Goal: Check status: Check status

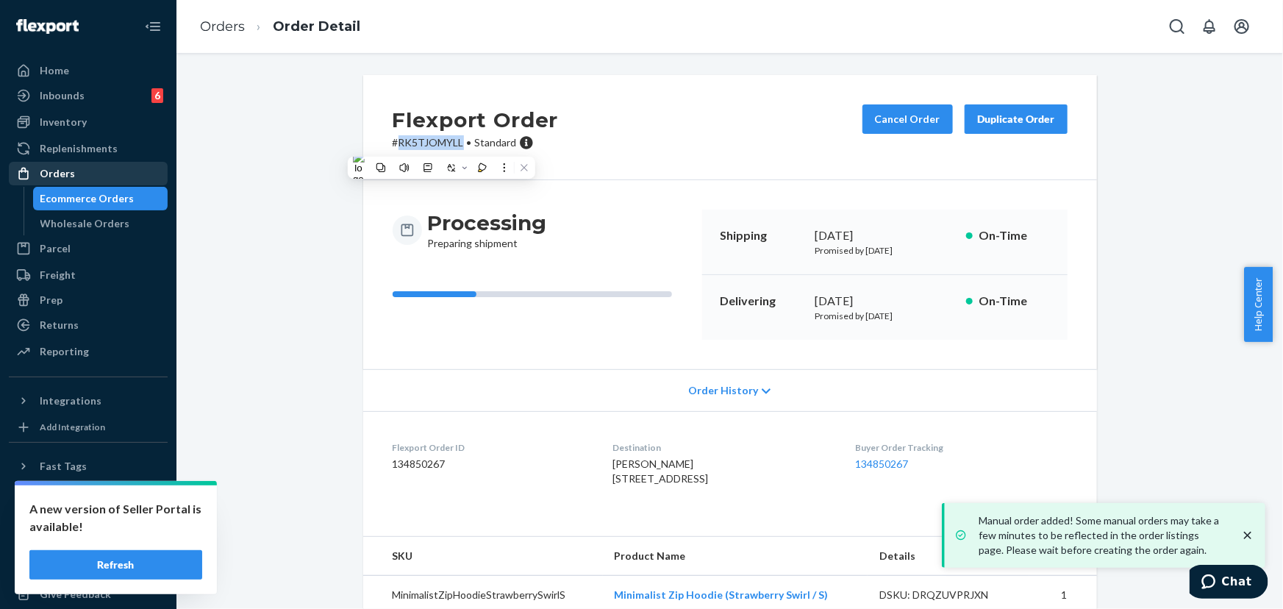
click at [88, 168] on div "Orders" at bounding box center [88, 173] width 156 height 21
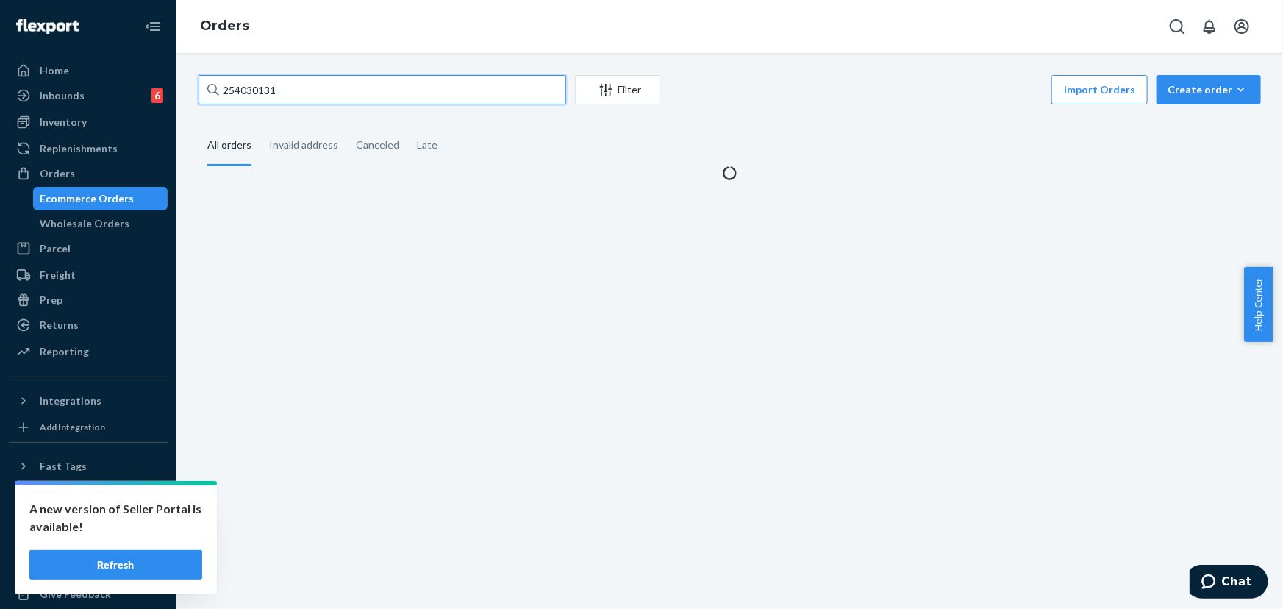
click at [336, 92] on input "254030131" at bounding box center [383, 89] width 368 height 29
paste input "638255"
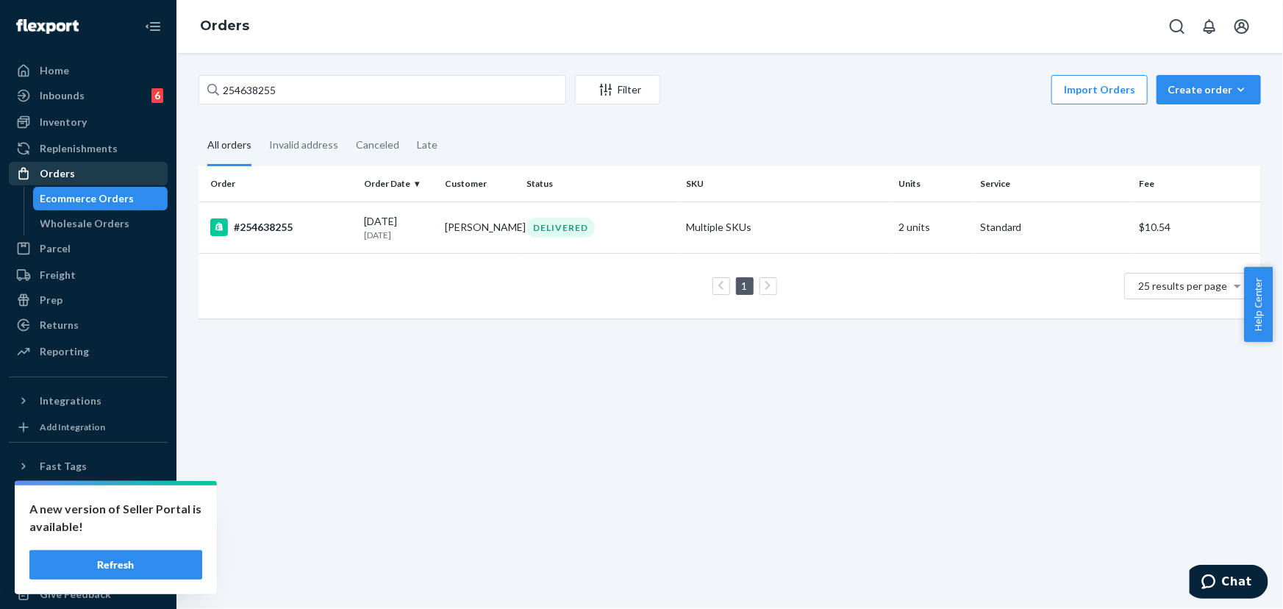
click at [63, 177] on div "Orders" at bounding box center [57, 173] width 35 height 15
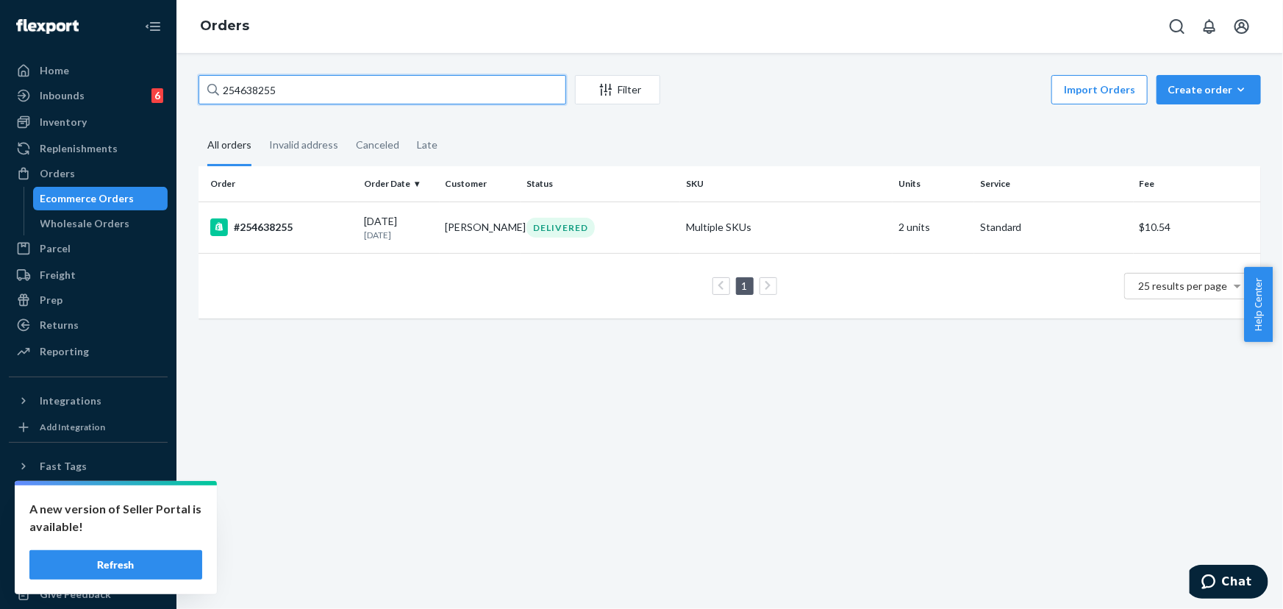
click at [286, 88] on input "254638255" at bounding box center [383, 89] width 368 height 29
paste input "2957760"
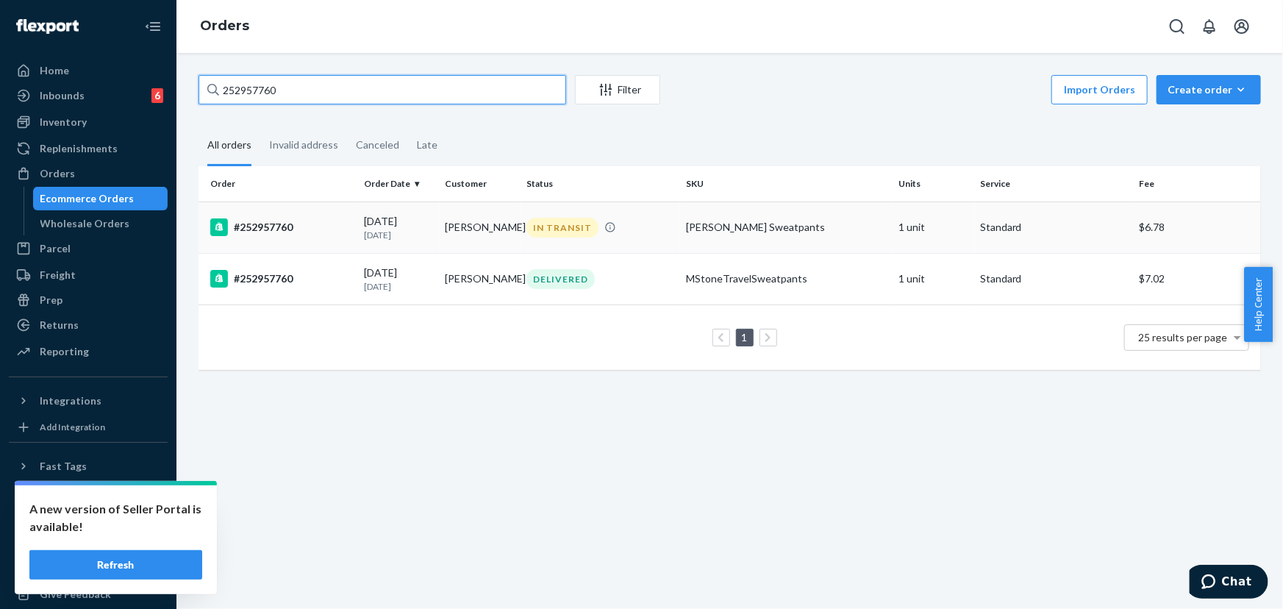
type input "252957760"
click at [561, 224] on div "IN TRANSIT" at bounding box center [563, 228] width 72 height 20
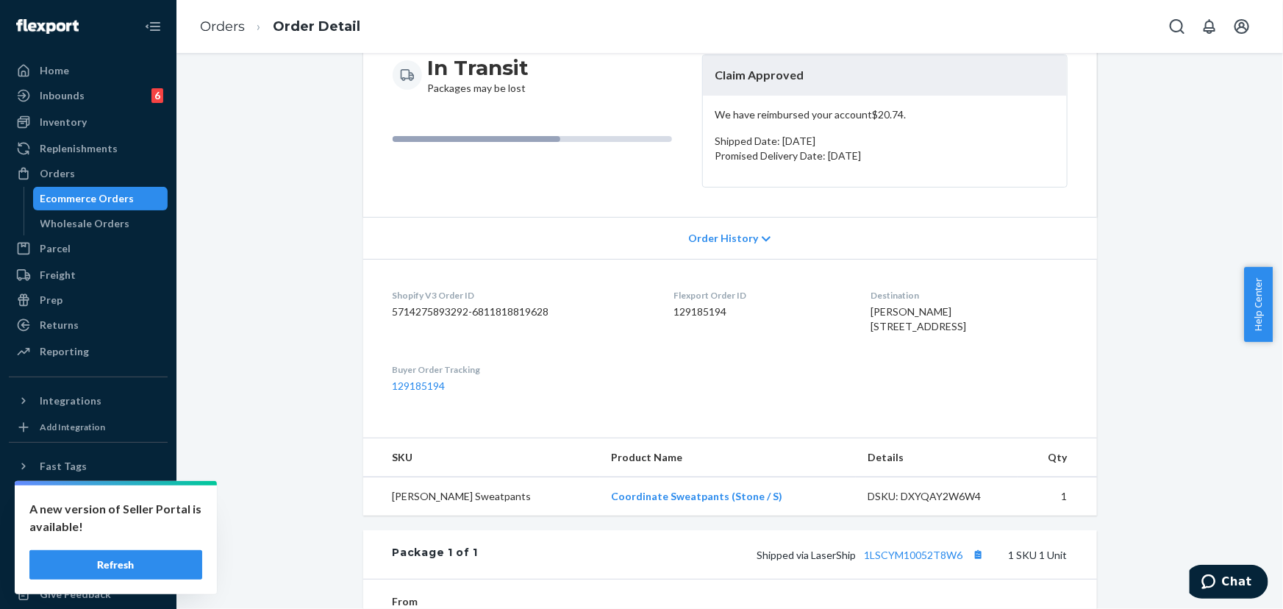
scroll to position [88, 0]
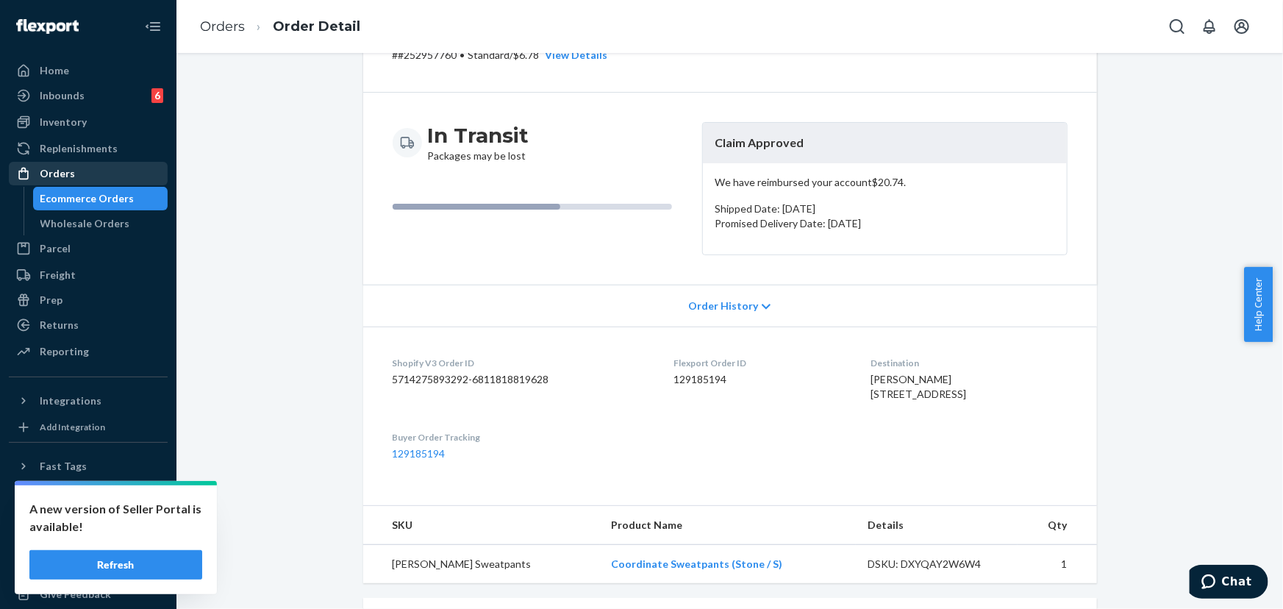
click at [66, 178] on div "Orders" at bounding box center [57, 173] width 35 height 15
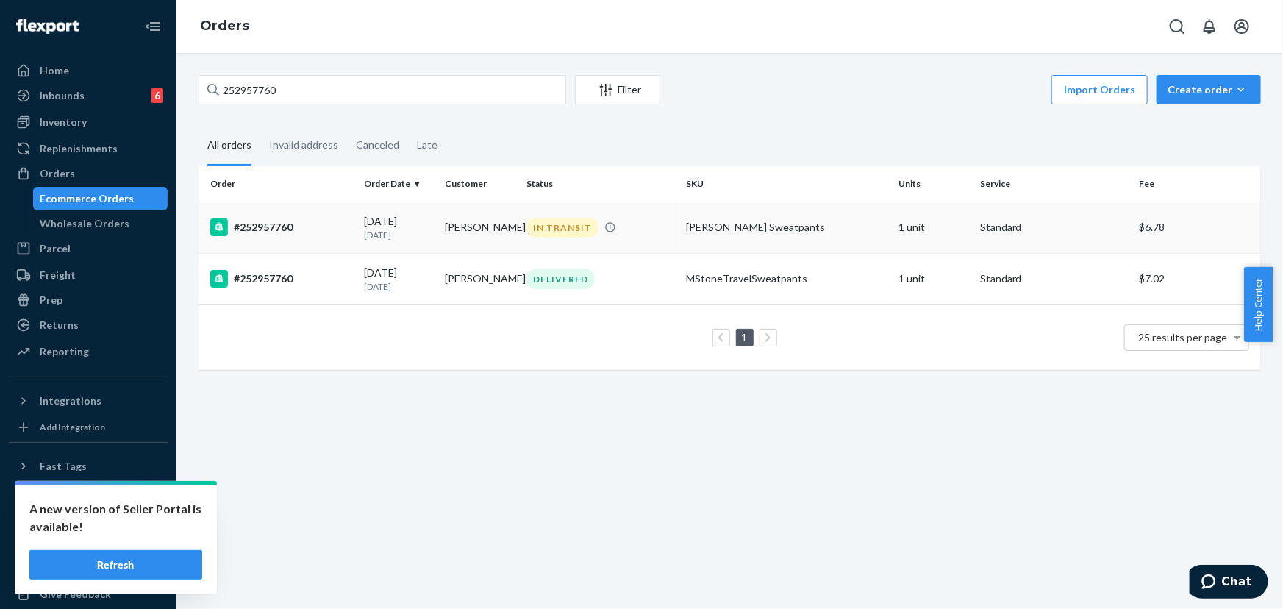
copy td "Pauline Randall"
drag, startPoint x: 480, startPoint y: 235, endPoint x: 229, endPoint y: 197, distance: 253.7
click at [442, 223] on td "Pauline Randall" at bounding box center [481, 227] width 82 height 51
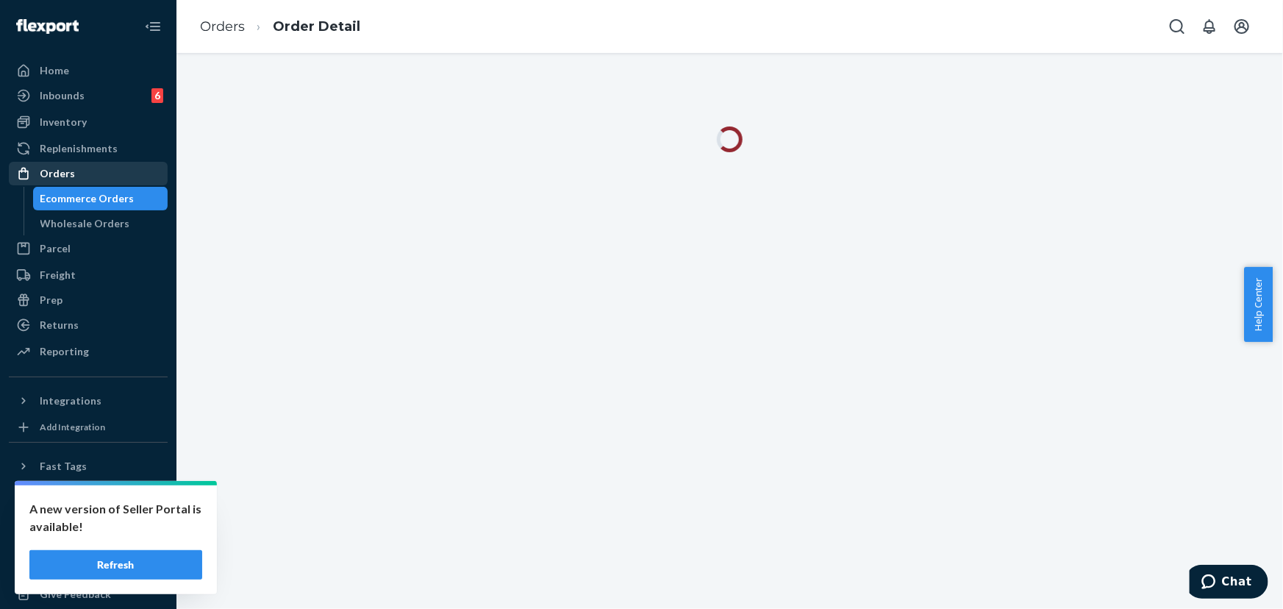
click at [79, 171] on div "Orders" at bounding box center [88, 173] width 156 height 21
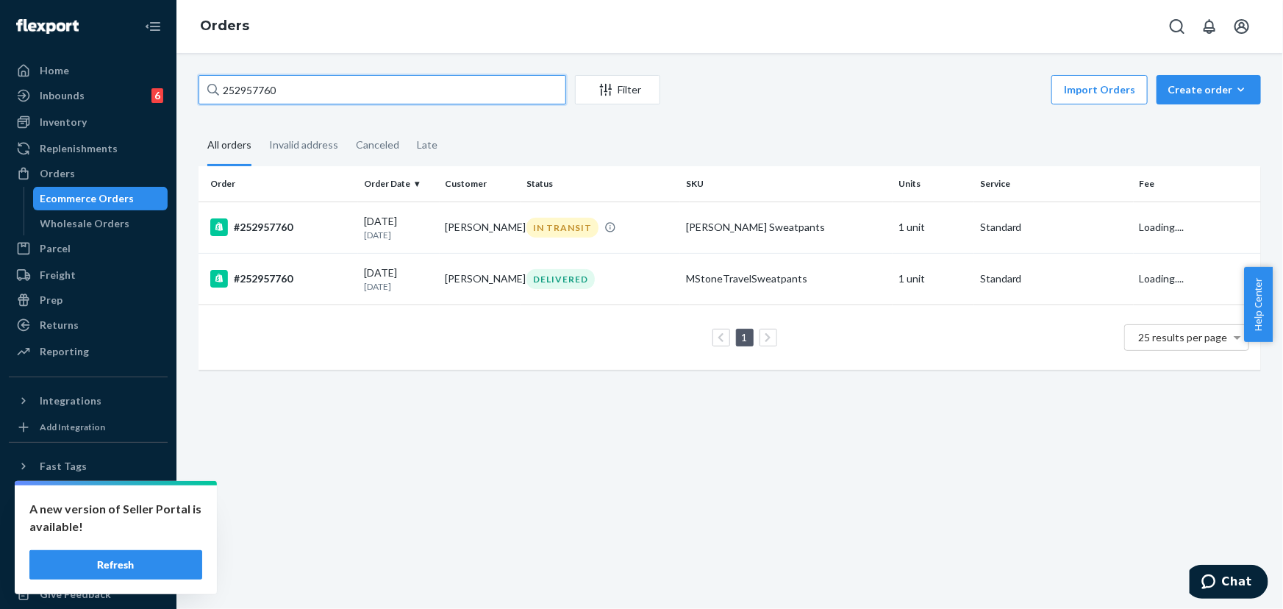
click at [352, 89] on input "252957760" at bounding box center [383, 89] width 368 height 29
paste input "Pauline Randall"
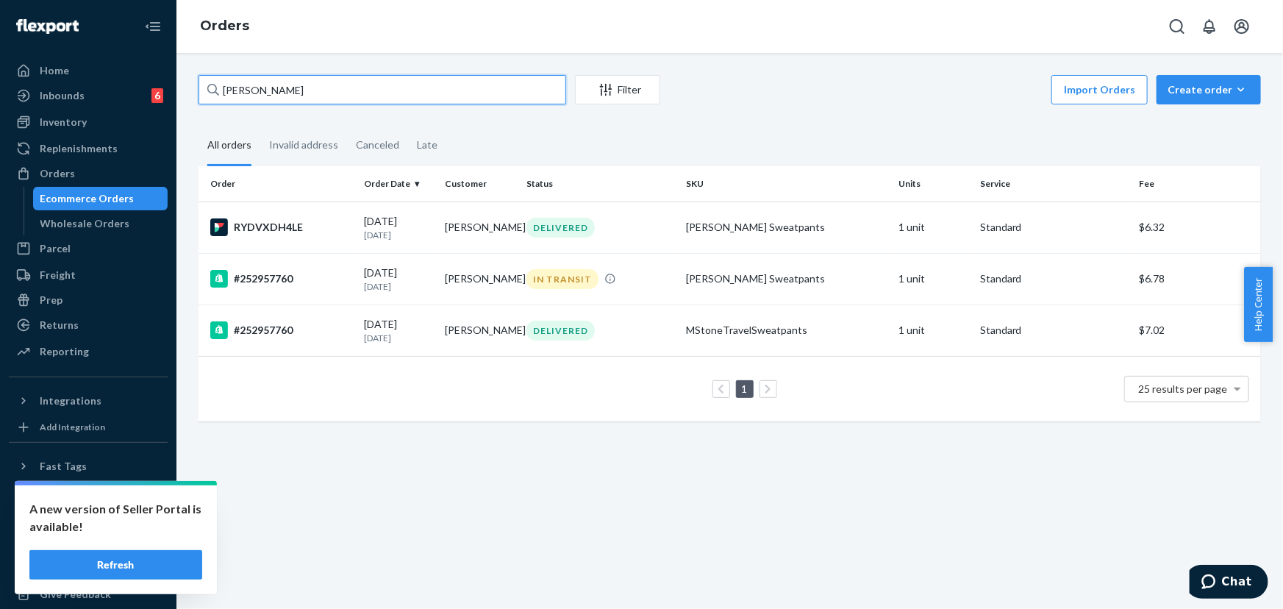
type input "Pauline Randall"
click at [666, 232] on div "DELIVERED" at bounding box center [601, 228] width 154 height 20
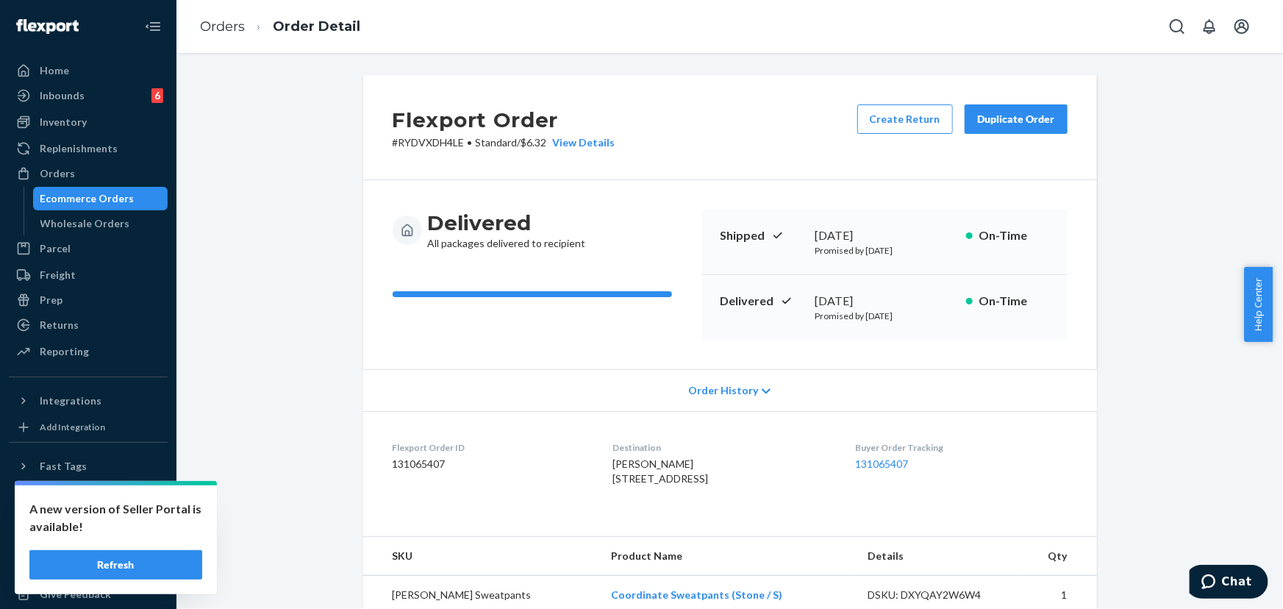
drag, startPoint x: 825, startPoint y: 296, endPoint x: 807, endPoint y: 296, distance: 17.7
click at [807, 296] on div "Delivered June 30, 2025 Promised by July 10, 2025 On-Time" at bounding box center [885, 307] width 366 height 65
copy div "June 30, 2025"
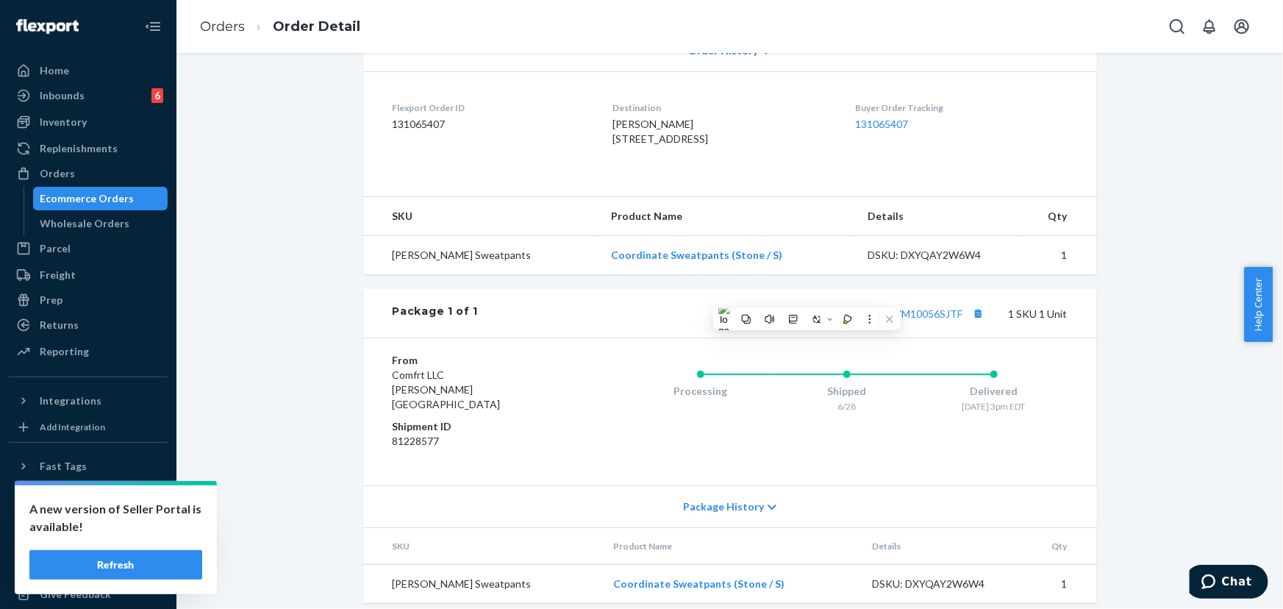
scroll to position [366, 0]
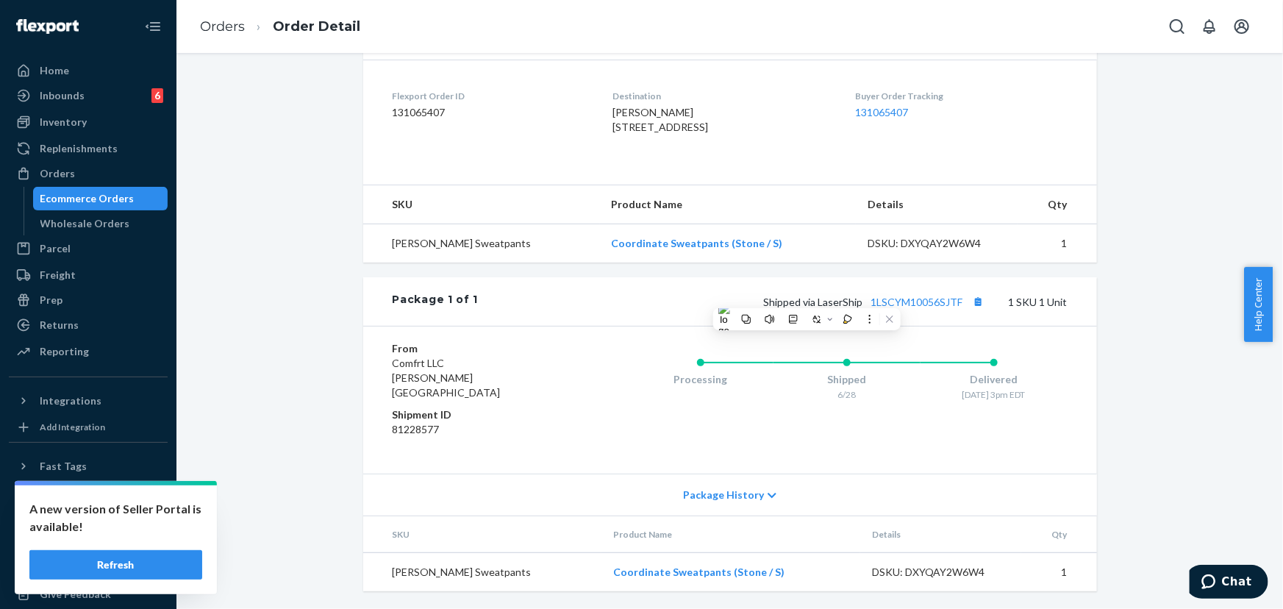
drag, startPoint x: 691, startPoint y: 125, endPoint x: 596, endPoint y: 113, distance: 96.4
click at [596, 113] on dl "Flexport Order ID 131065407 Destination Pauline Randall 6708 STONEHEDGE WAY STO…" at bounding box center [730, 115] width 734 height 110
copy span "6708 STONEHEDGE WAY STONE MTN, GA 30087"
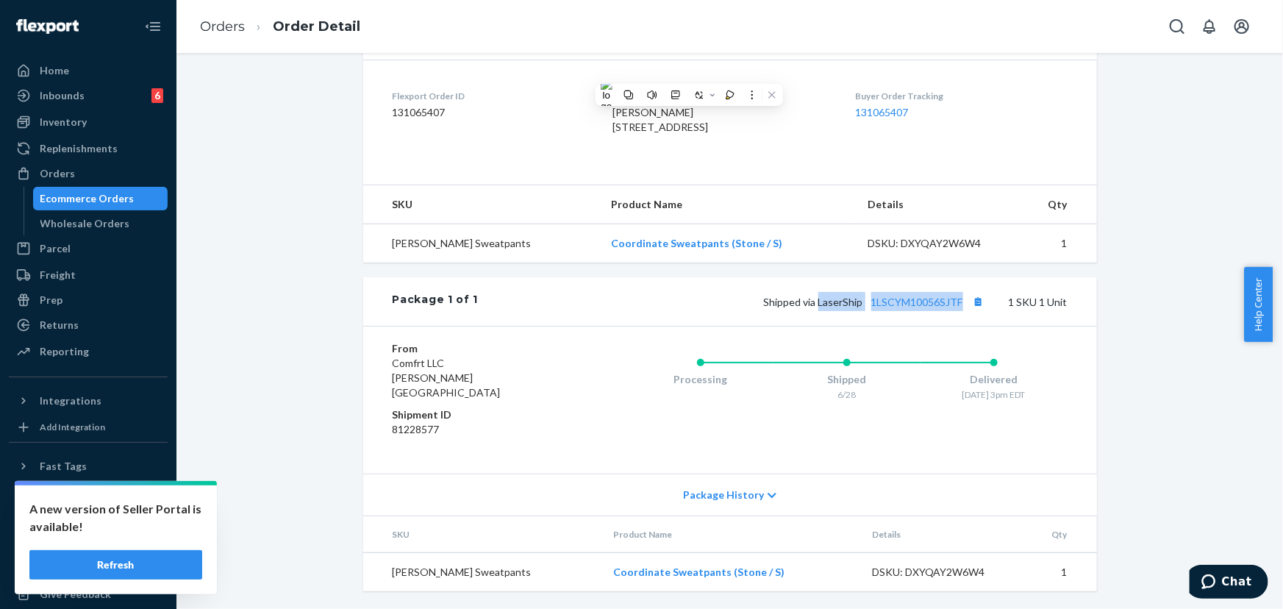
drag, startPoint x: 885, startPoint y: 316, endPoint x: 816, endPoint y: 316, distance: 68.4
click at [816, 308] on span "Shipped via LaserShip 1LSCYM10056SJTF" at bounding box center [876, 302] width 224 height 13
copy span "LaserShip 1LSCYM10056SJTF"
click at [912, 308] on link "1LSCYM10056SJTF" at bounding box center [918, 302] width 92 height 13
drag, startPoint x: 55, startPoint y: 172, endPoint x: 177, endPoint y: 136, distance: 126.6
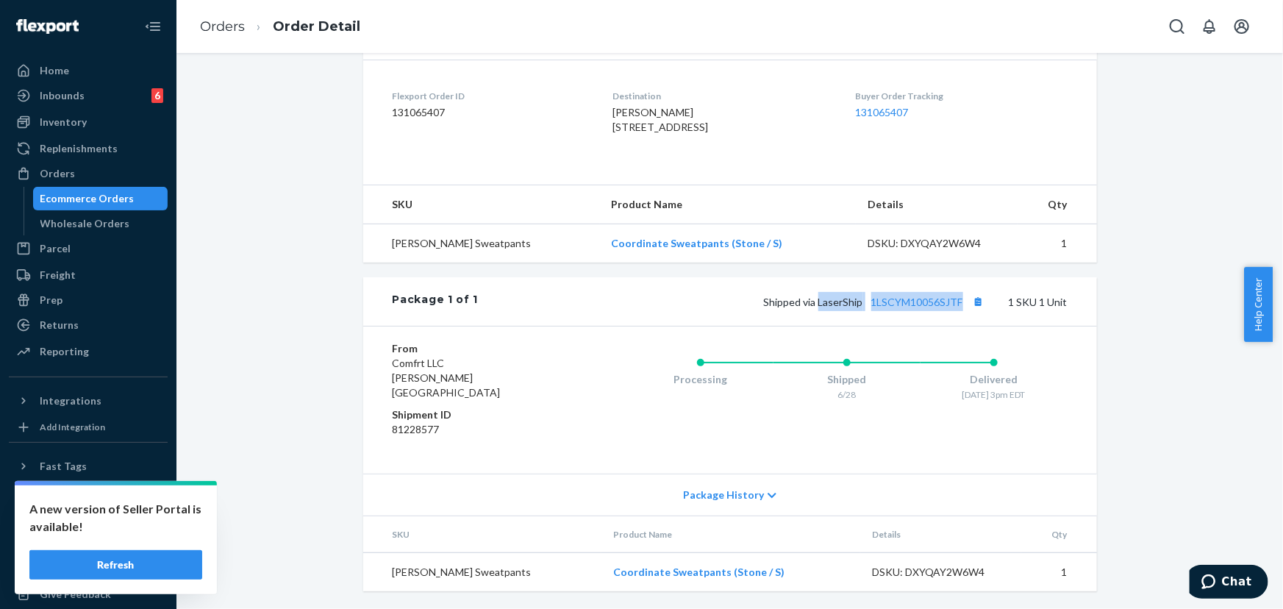
click at [58, 172] on div "Orders" at bounding box center [57, 173] width 35 height 15
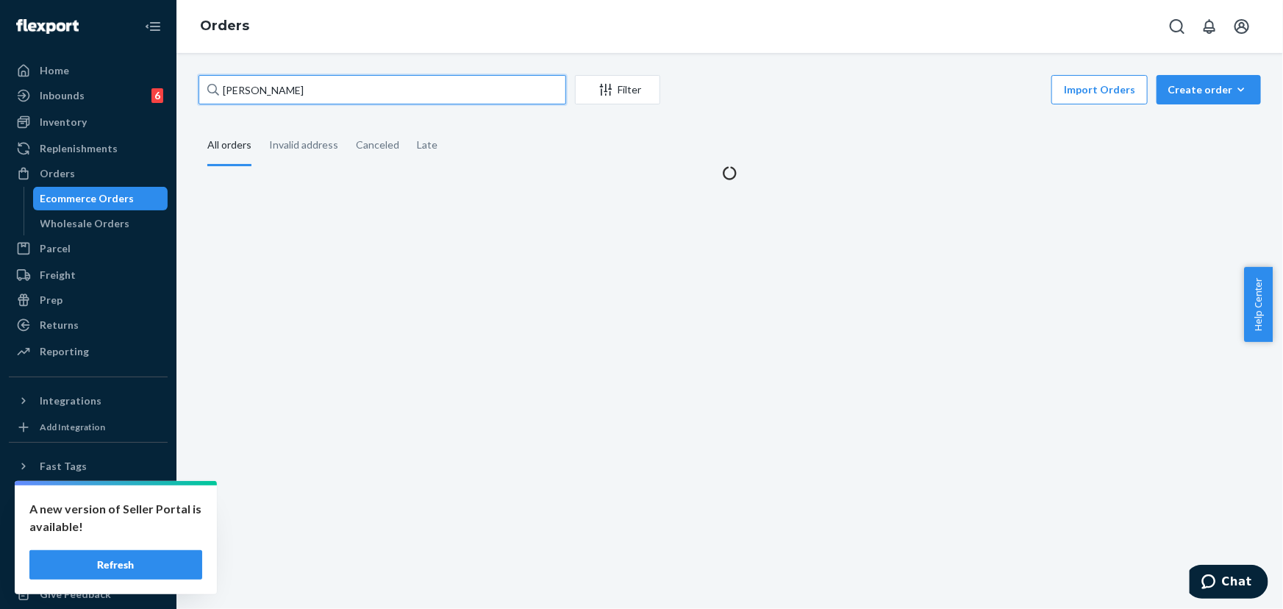
click at [303, 102] on input "Pauline Randall" at bounding box center [383, 89] width 368 height 29
paste input "254483925"
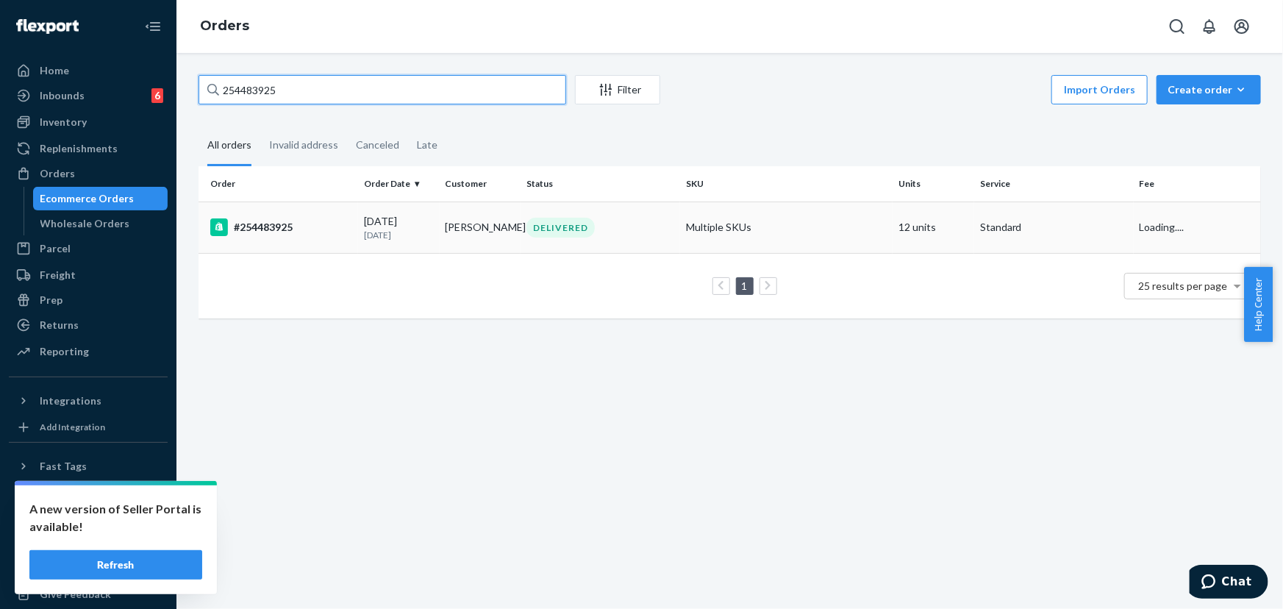
type input "254483925"
click at [568, 244] on td "DELIVERED" at bounding box center [601, 227] width 160 height 51
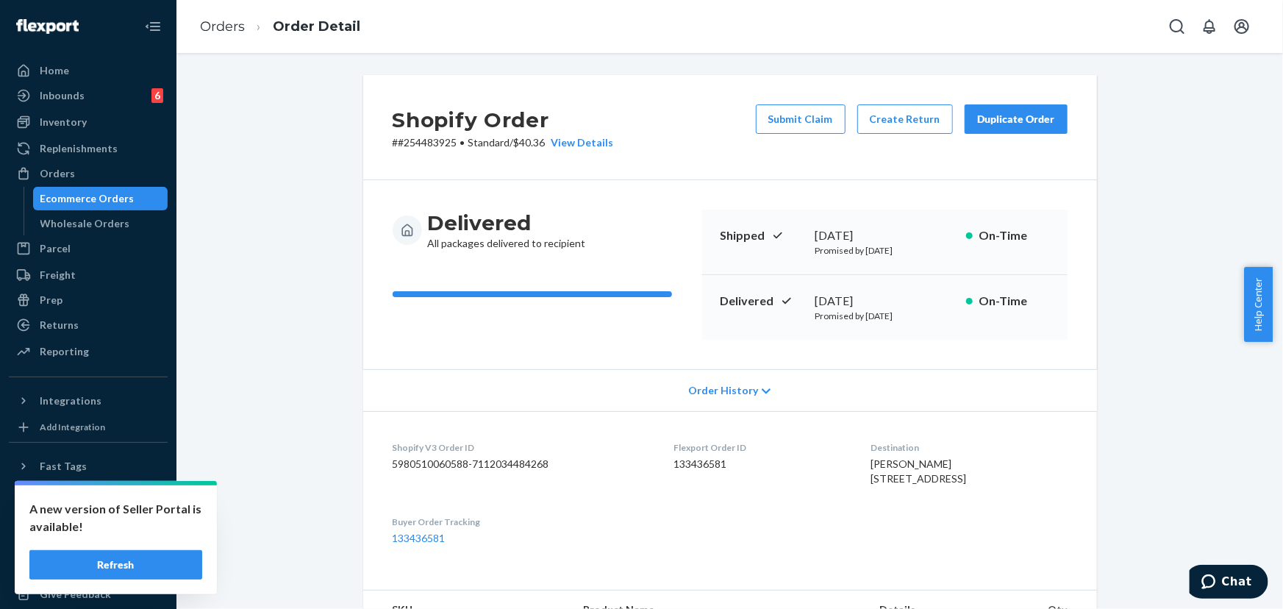
click at [1020, 118] on div "Duplicate Order" at bounding box center [1016, 119] width 78 height 15
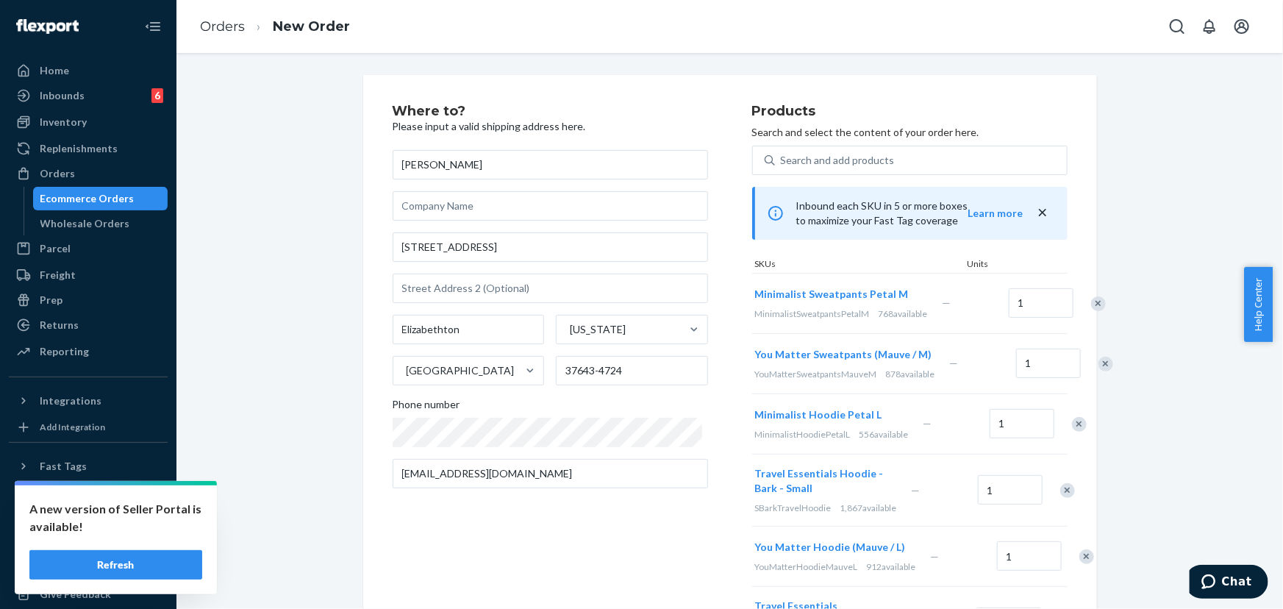
click at [1092, 311] on div "Remove Item" at bounding box center [1099, 303] width 15 height 15
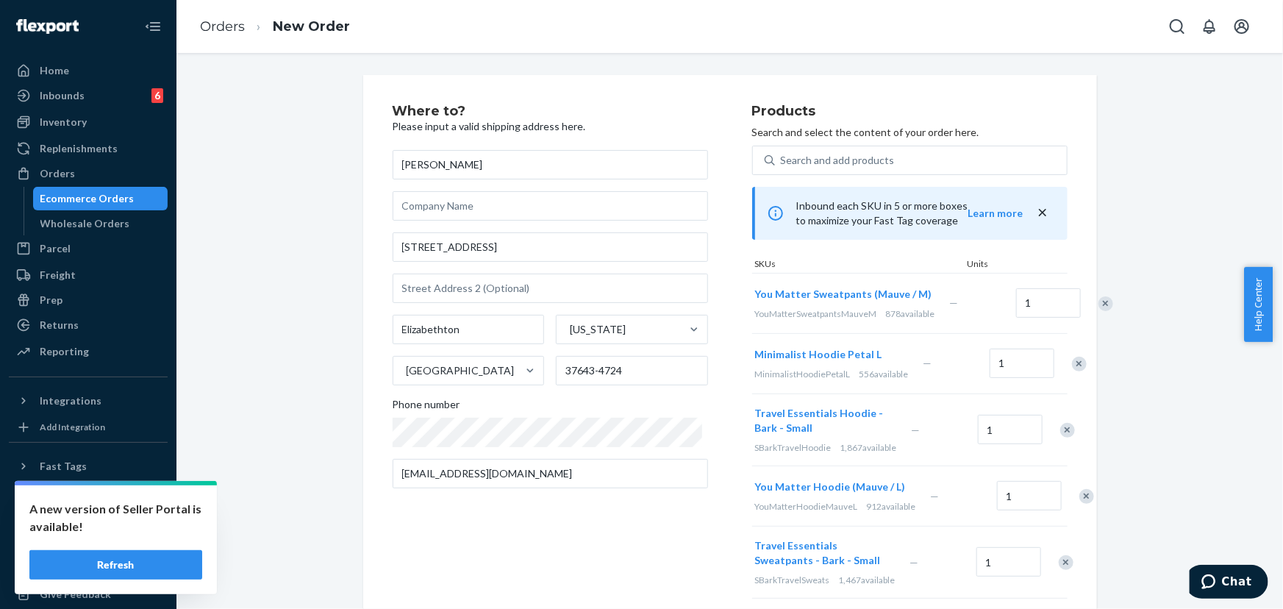
click at [1099, 311] on div "Remove Item" at bounding box center [1106, 303] width 15 height 15
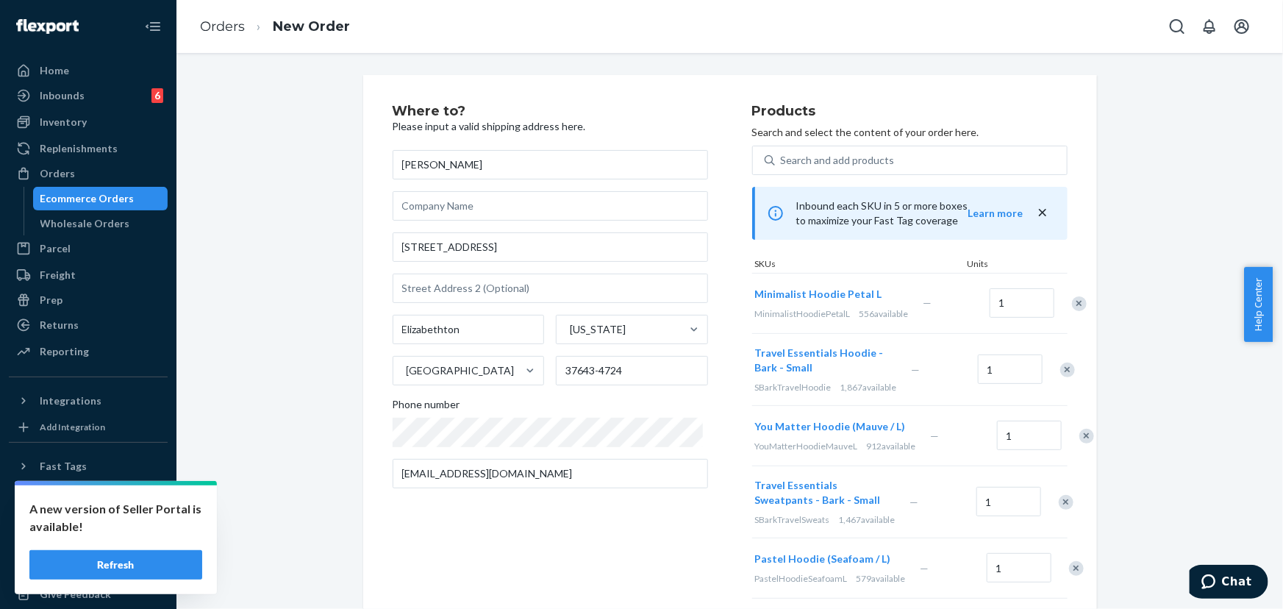
click at [1072, 308] on div "Remove Item" at bounding box center [1079, 303] width 15 height 15
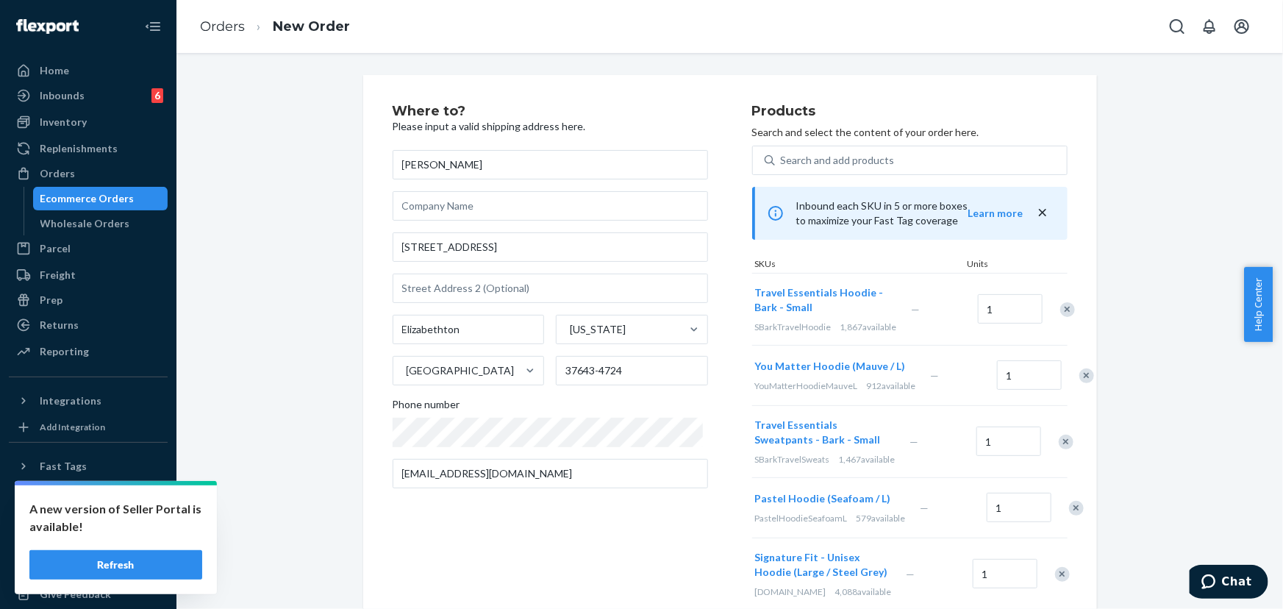
click at [1061, 313] on div "Remove Item" at bounding box center [1068, 309] width 15 height 15
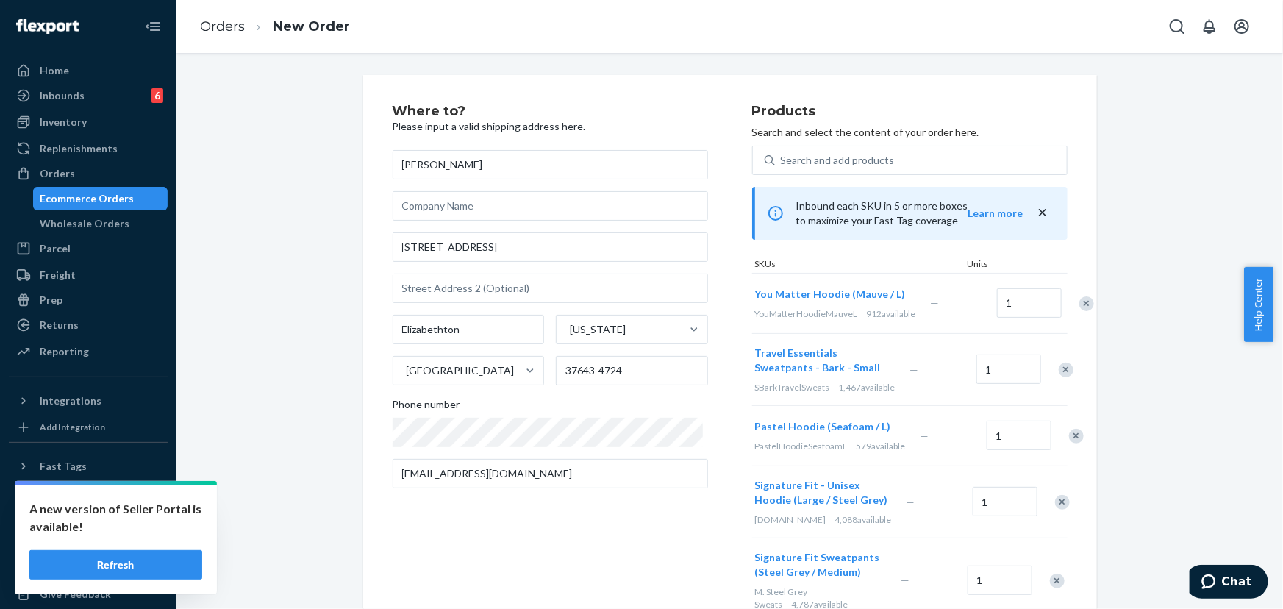
click at [1080, 311] on div "Remove Item" at bounding box center [1087, 303] width 15 height 15
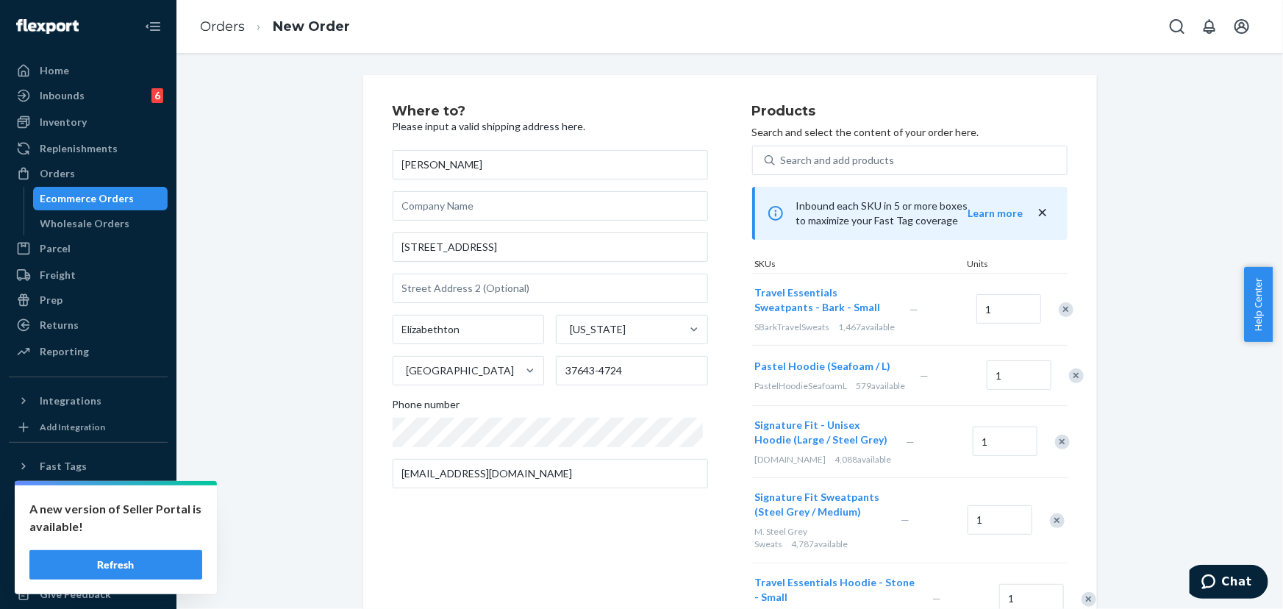
click at [1059, 313] on div "Remove Item" at bounding box center [1066, 309] width 15 height 15
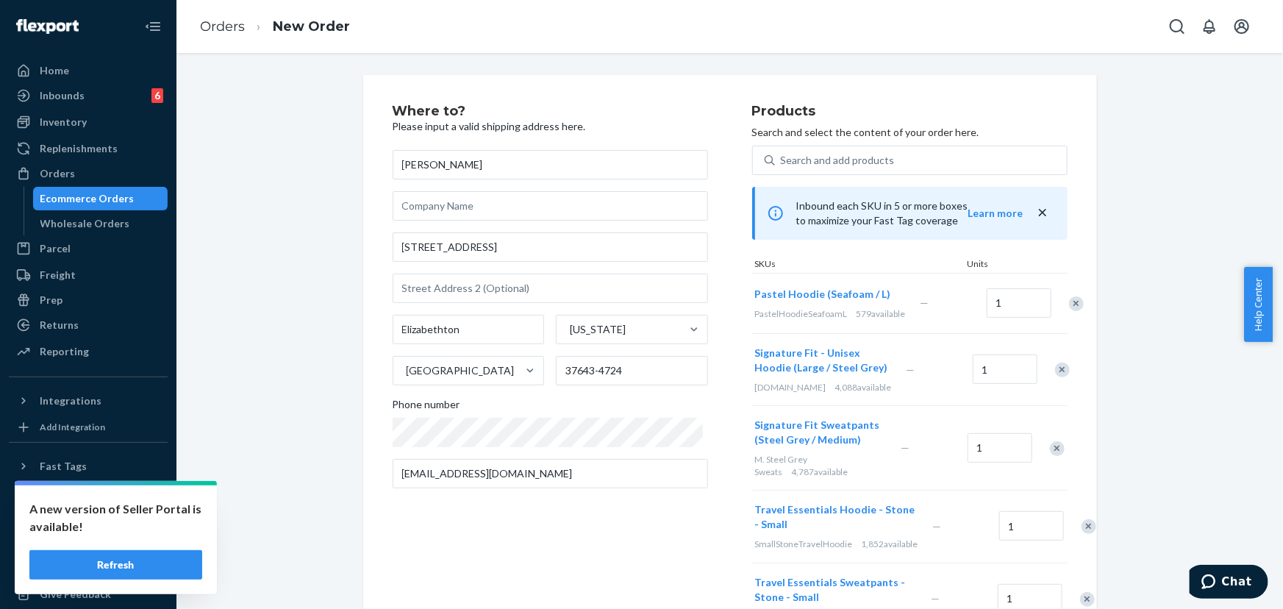
click at [1069, 311] on div "Remove Item" at bounding box center [1076, 303] width 15 height 15
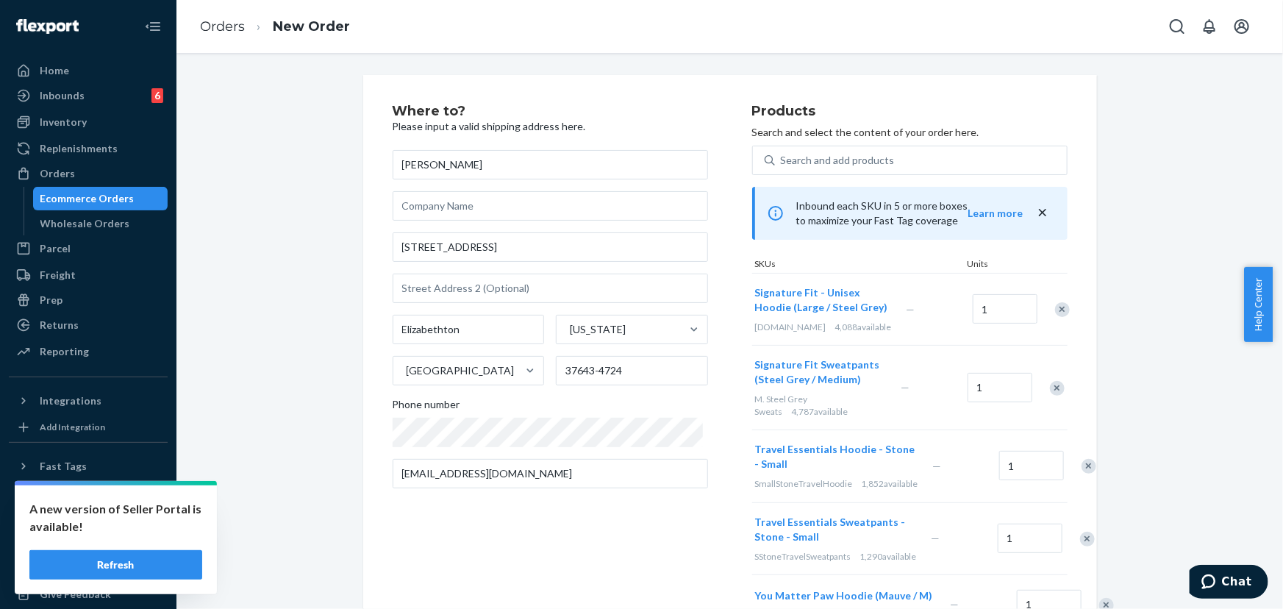
click at [1055, 313] on div "Remove Item" at bounding box center [1062, 309] width 15 height 15
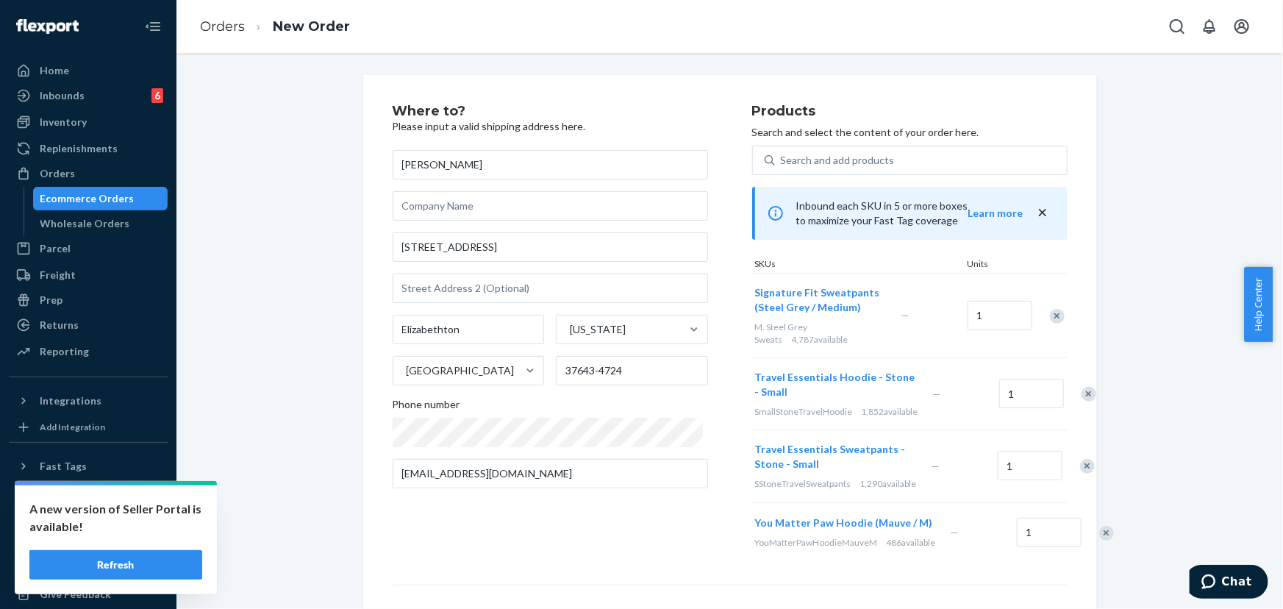
click at [1082, 402] on div "Remove Item" at bounding box center [1089, 394] width 15 height 15
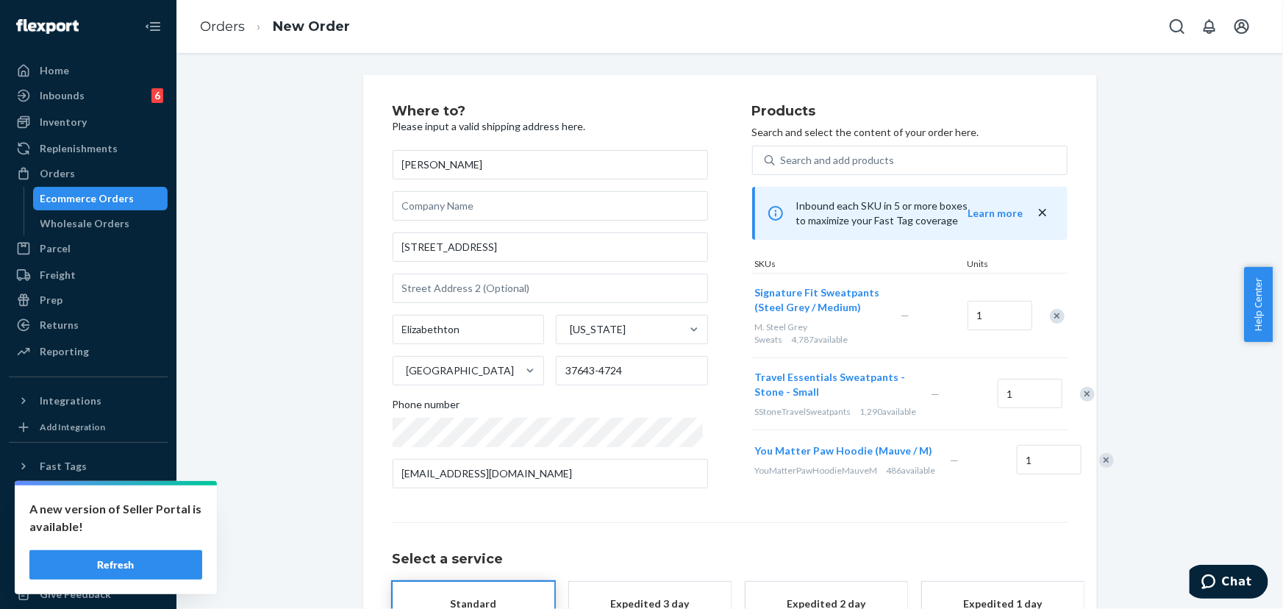
click at [1080, 402] on div "Remove Item" at bounding box center [1087, 394] width 15 height 15
click at [1100, 396] on div "Remove Item" at bounding box center [1107, 388] width 15 height 15
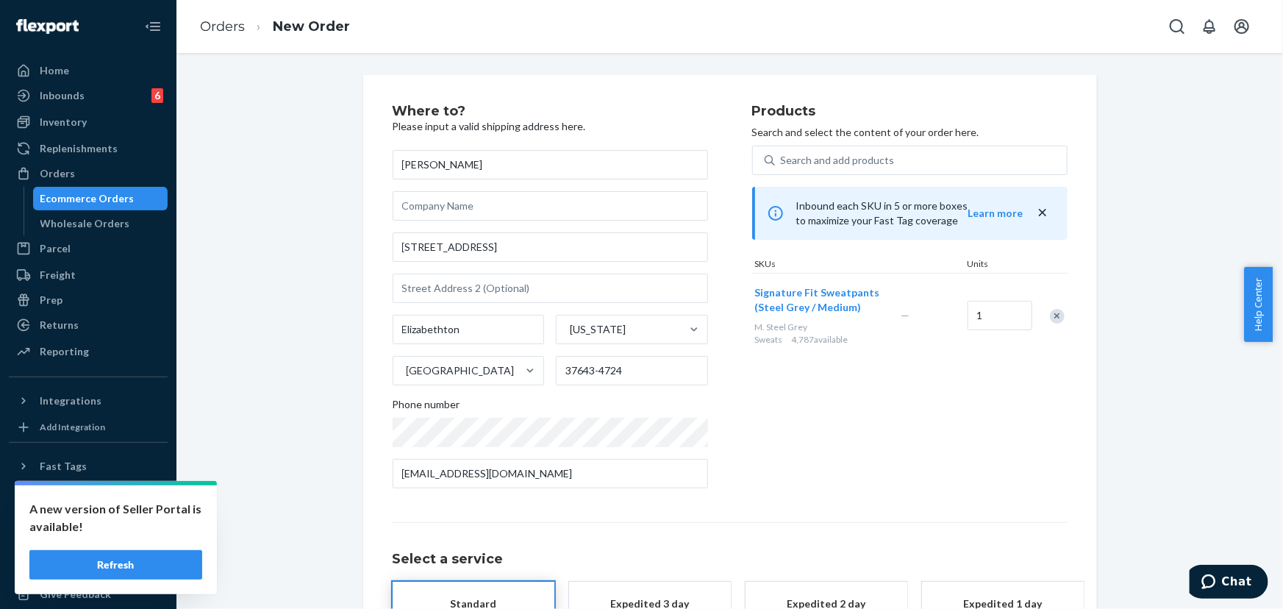
click at [858, 441] on div "Products Search and select the content of your order here. Search and add produ…" at bounding box center [910, 302] width 316 height 396
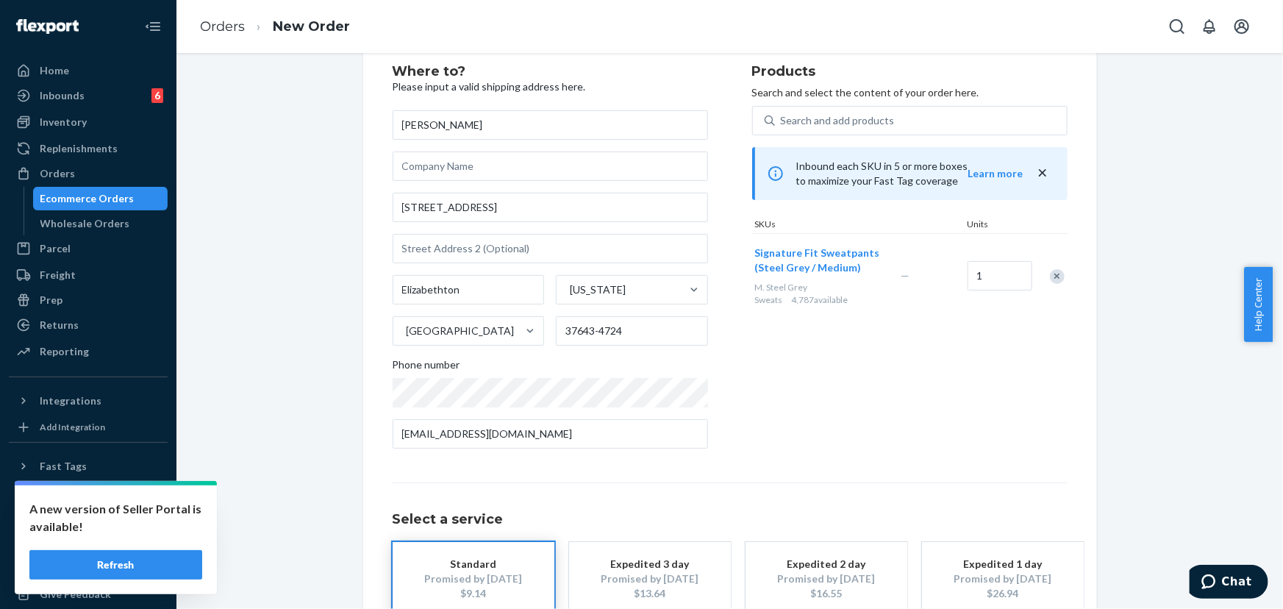
scroll to position [133, 0]
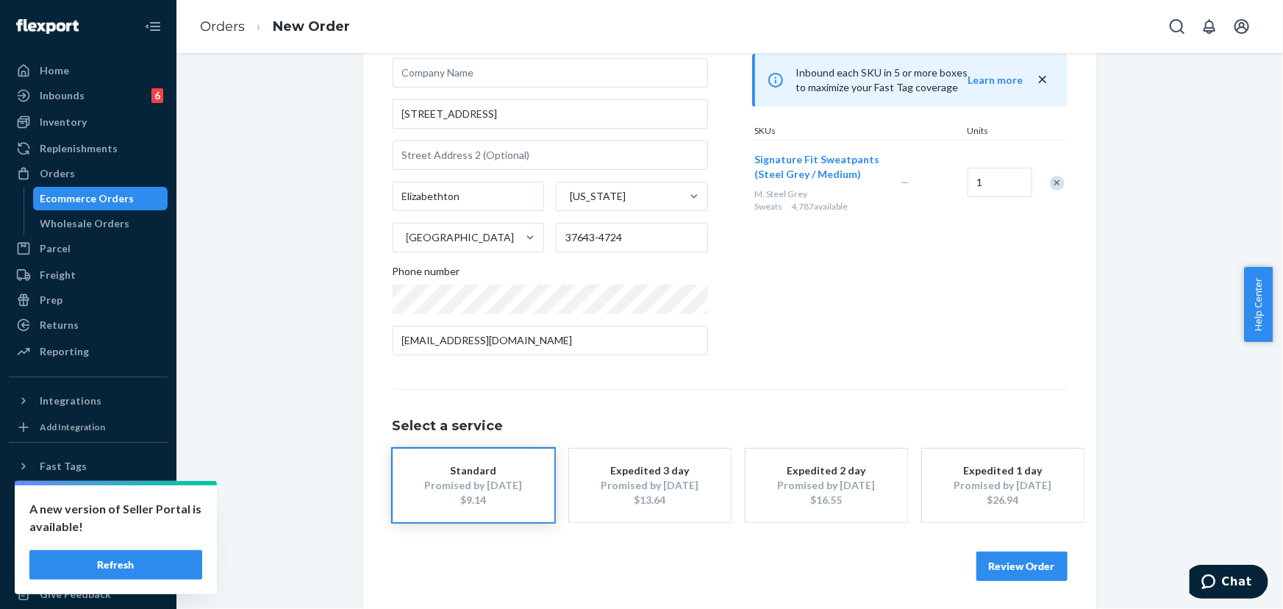
click at [1039, 566] on button "Review Order" at bounding box center [1022, 566] width 91 height 29
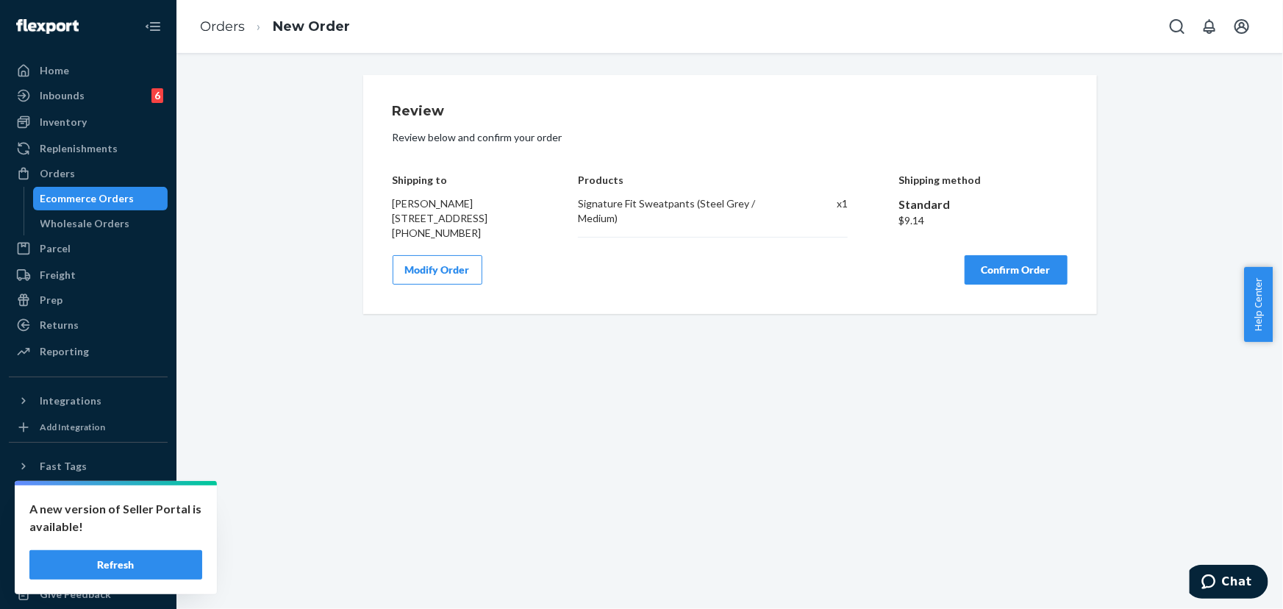
scroll to position [0, 0]
click at [971, 269] on button "Confirm Order" at bounding box center [1016, 269] width 103 height 29
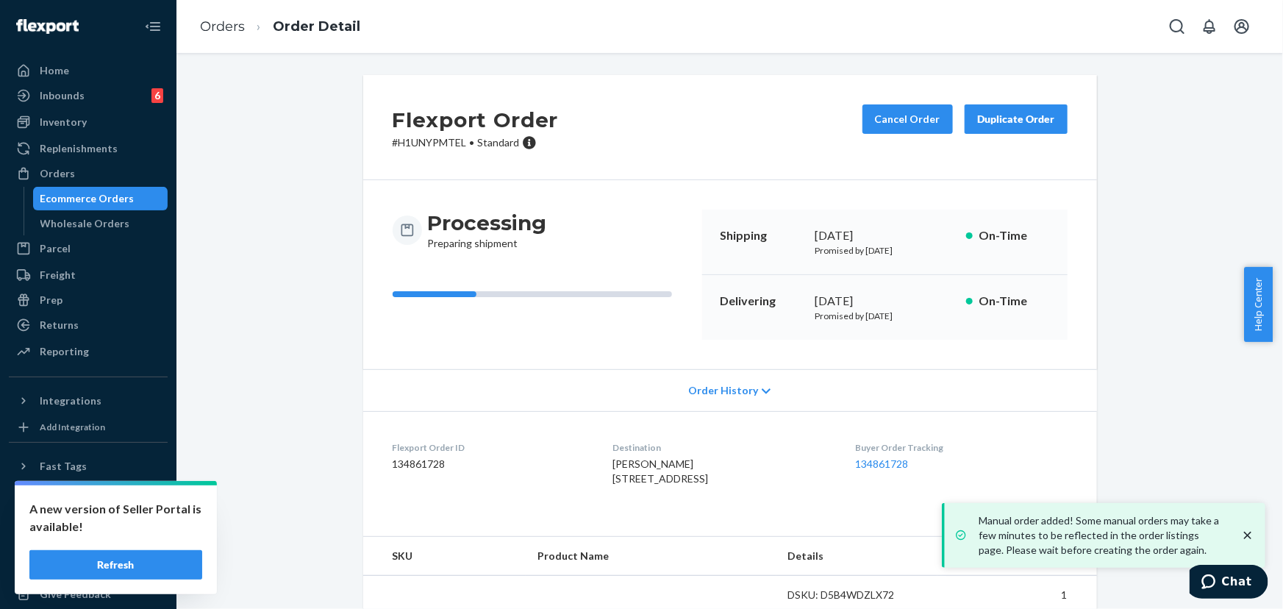
click at [446, 145] on p "# H1UNYPMTEL • Standard" at bounding box center [476, 142] width 166 height 15
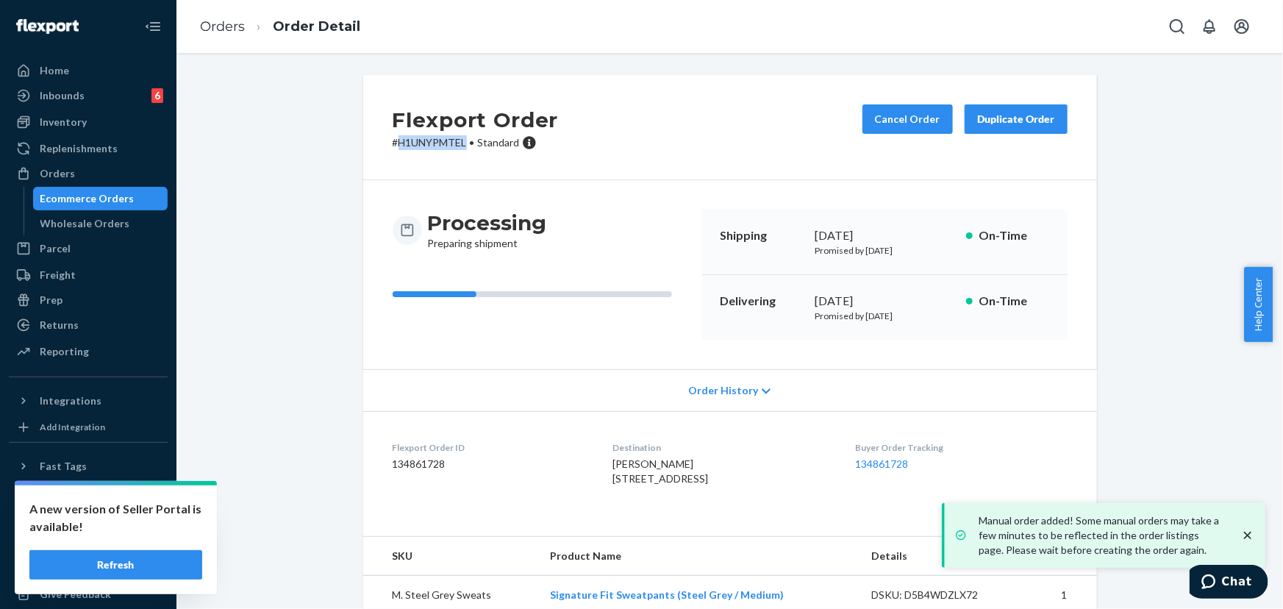
click at [446, 145] on p "# H1UNYPMTEL • Standard" at bounding box center [476, 142] width 166 height 15
copy p "H1UNYPMTEL"
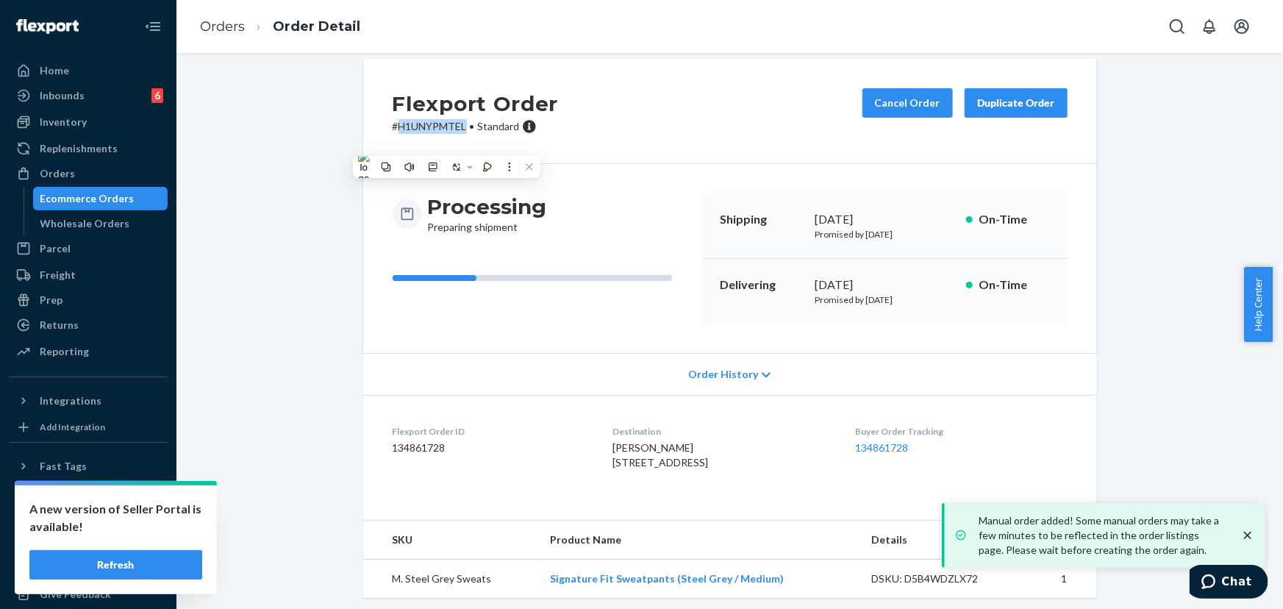
scroll to position [51, 0]
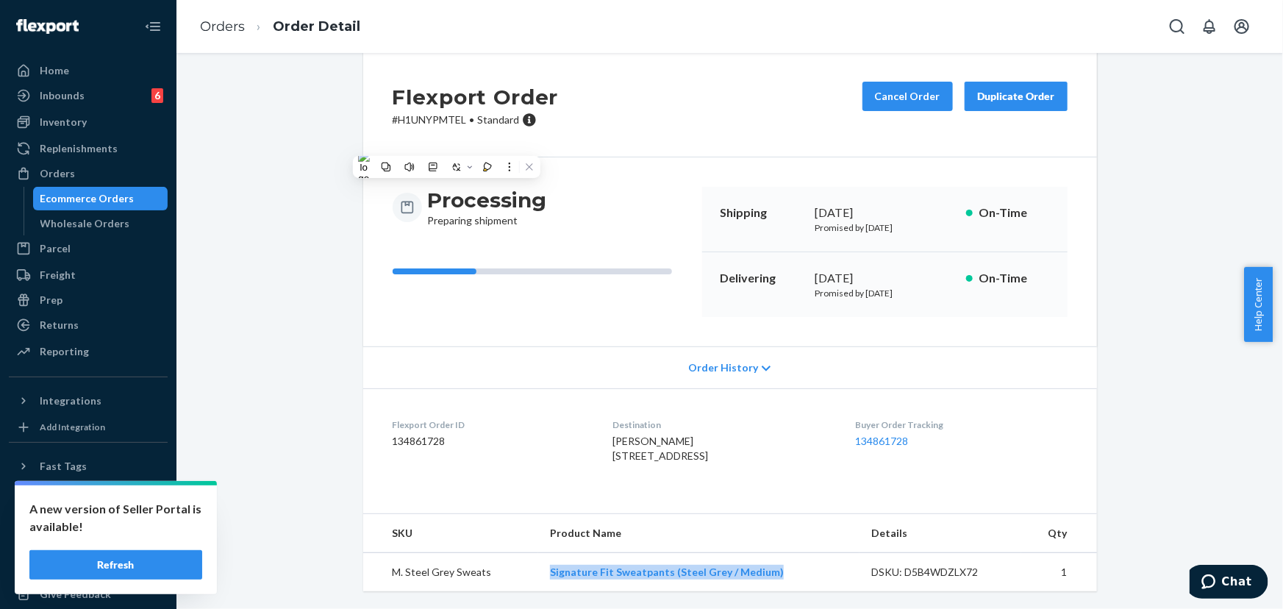
drag, startPoint x: 789, startPoint y: 581, endPoint x: 539, endPoint y: 577, distance: 250.1
click at [539, 577] on td "Signature Fit Sweatpants (Steel Grey / Medium)" at bounding box center [698, 572] width 321 height 39
copy link "Signature Fit Sweatpants (Steel Grey / Medium)"
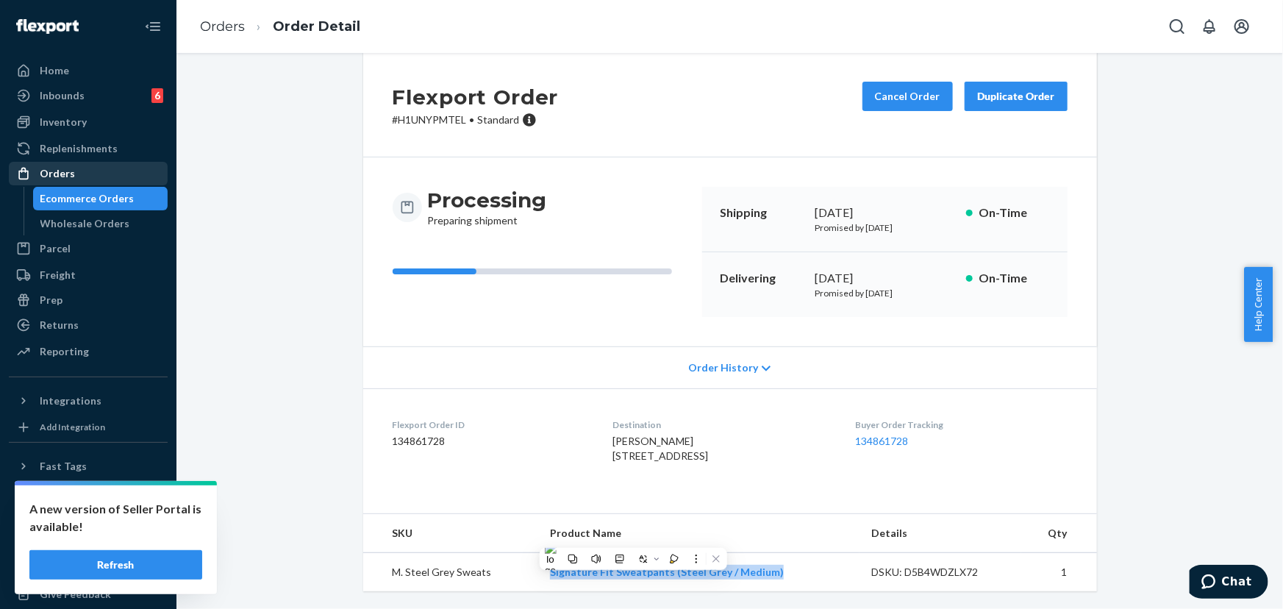
click at [61, 174] on div "Orders" at bounding box center [57, 173] width 35 height 15
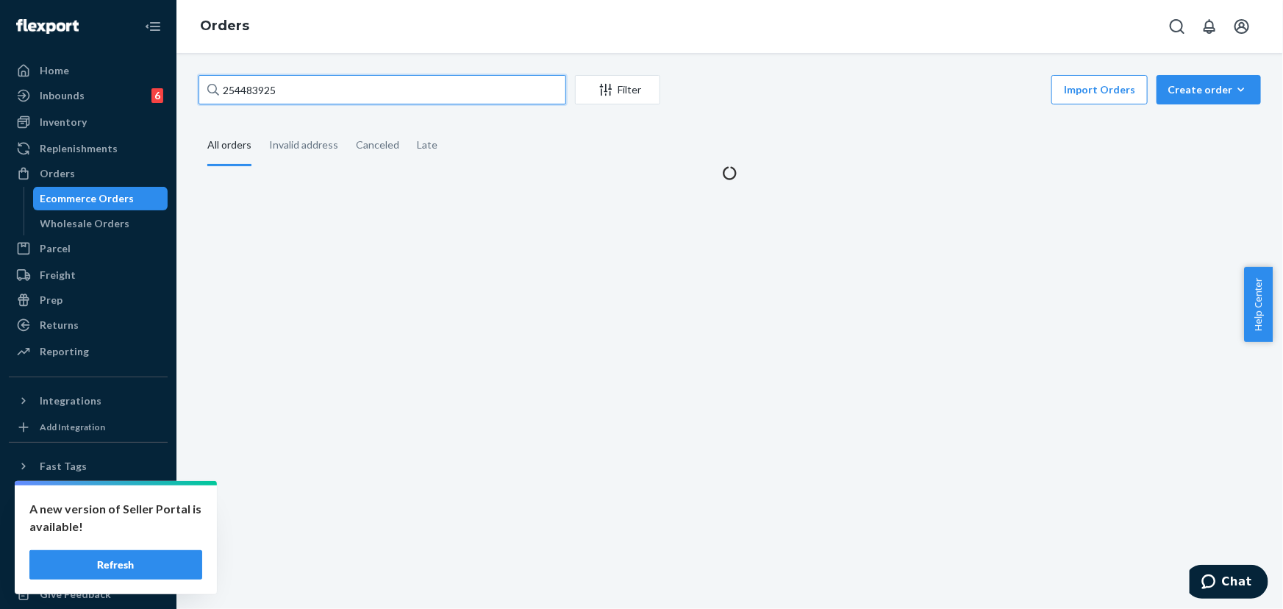
click at [348, 91] on input "254483925" at bounding box center [383, 89] width 368 height 29
paste input "725651"
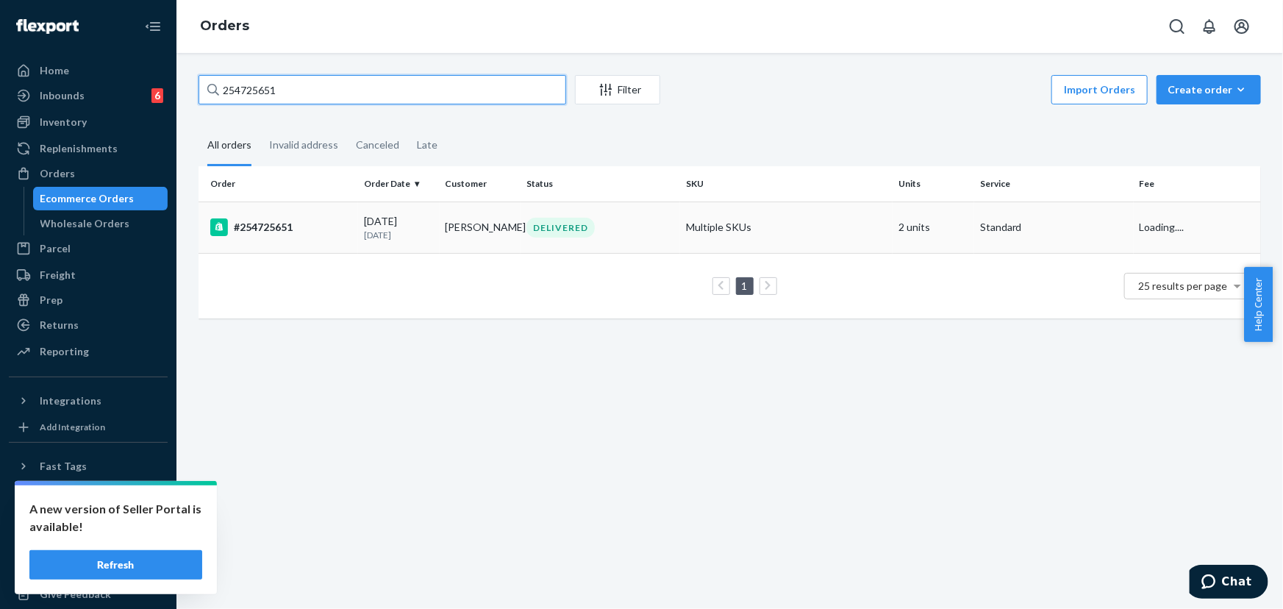
type input "254725651"
drag, startPoint x: 469, startPoint y: 227, endPoint x: 447, endPoint y: 184, distance: 47.7
click at [469, 227] on td "Meghan Elmasian" at bounding box center [481, 227] width 82 height 51
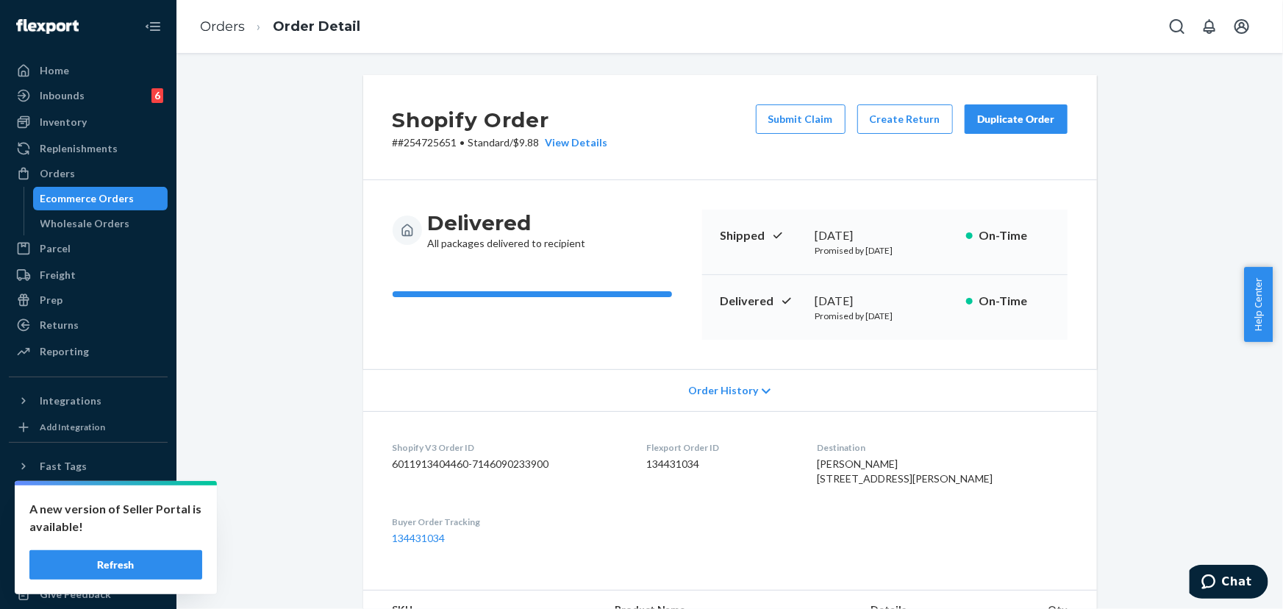
drag, startPoint x: 897, startPoint y: 302, endPoint x: 813, endPoint y: 301, distance: 84.6
click at [816, 301] on div "August 17, 2025" at bounding box center [885, 301] width 139 height 17
copy div "August 17, 2025"
click at [57, 179] on div "Orders" at bounding box center [57, 173] width 35 height 15
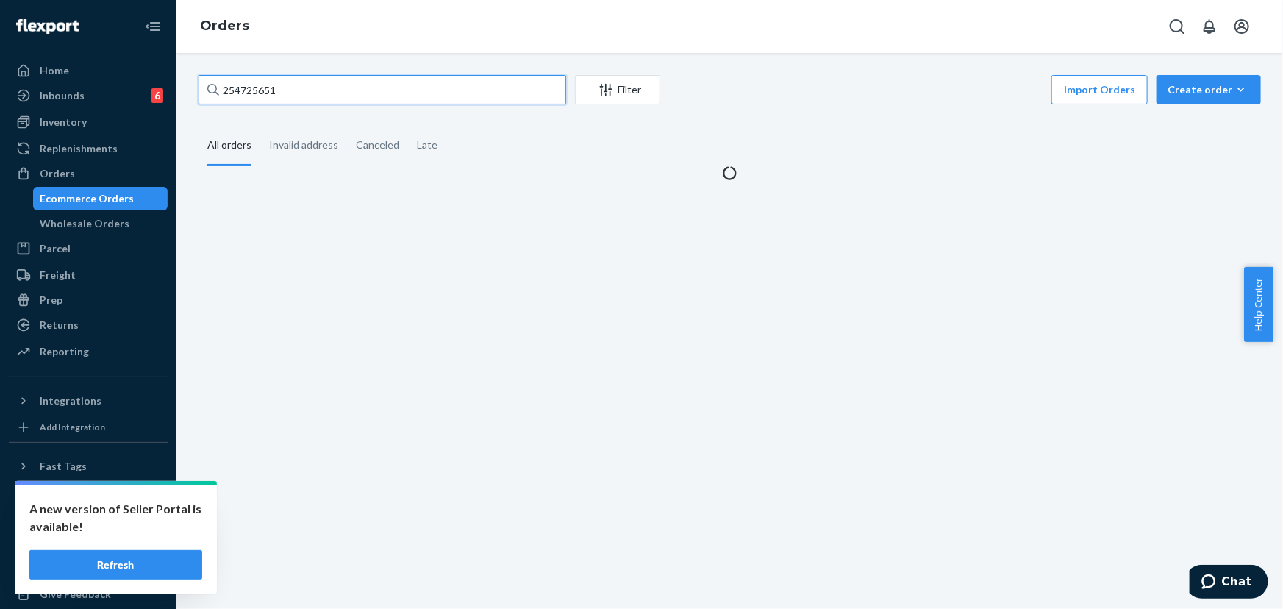
click at [279, 96] on input "254725651" at bounding box center [383, 89] width 368 height 29
paste input "699330"
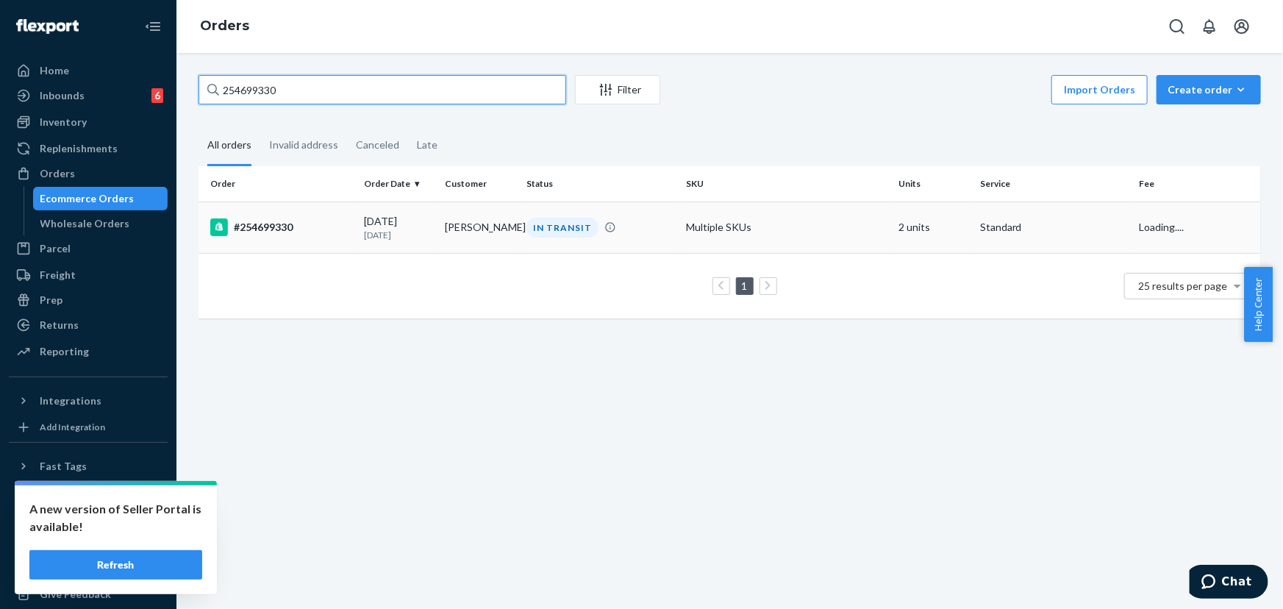
type input "254699330"
click at [432, 235] on td "08/12/2025 8 days ago" at bounding box center [399, 227] width 82 height 51
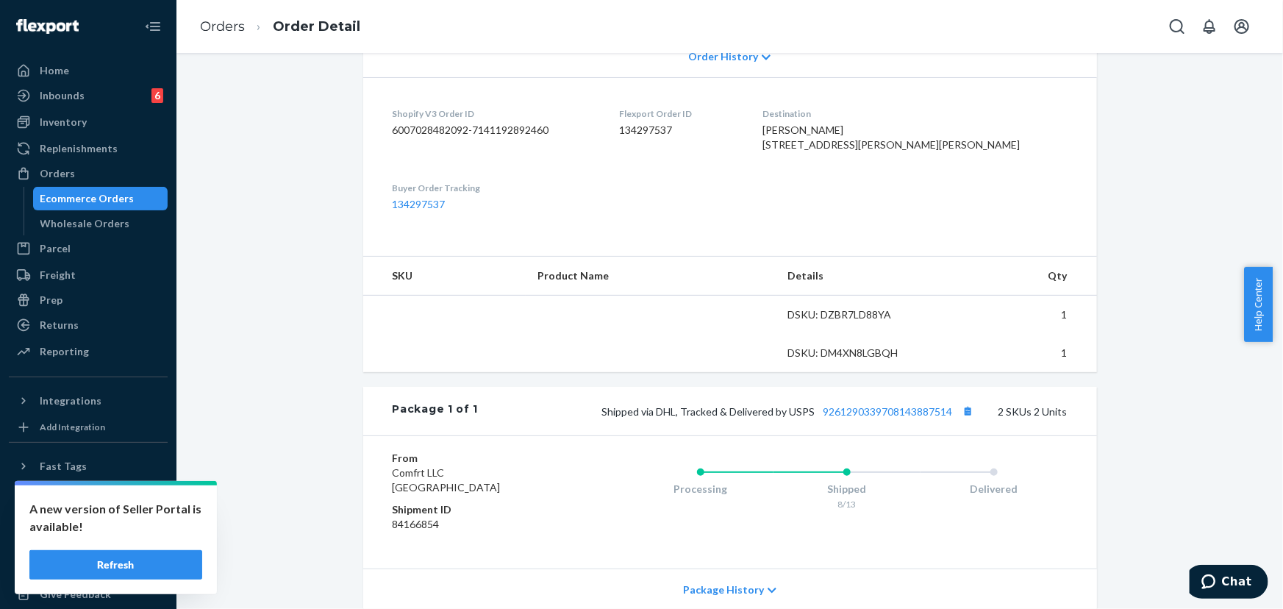
scroll to position [401, 0]
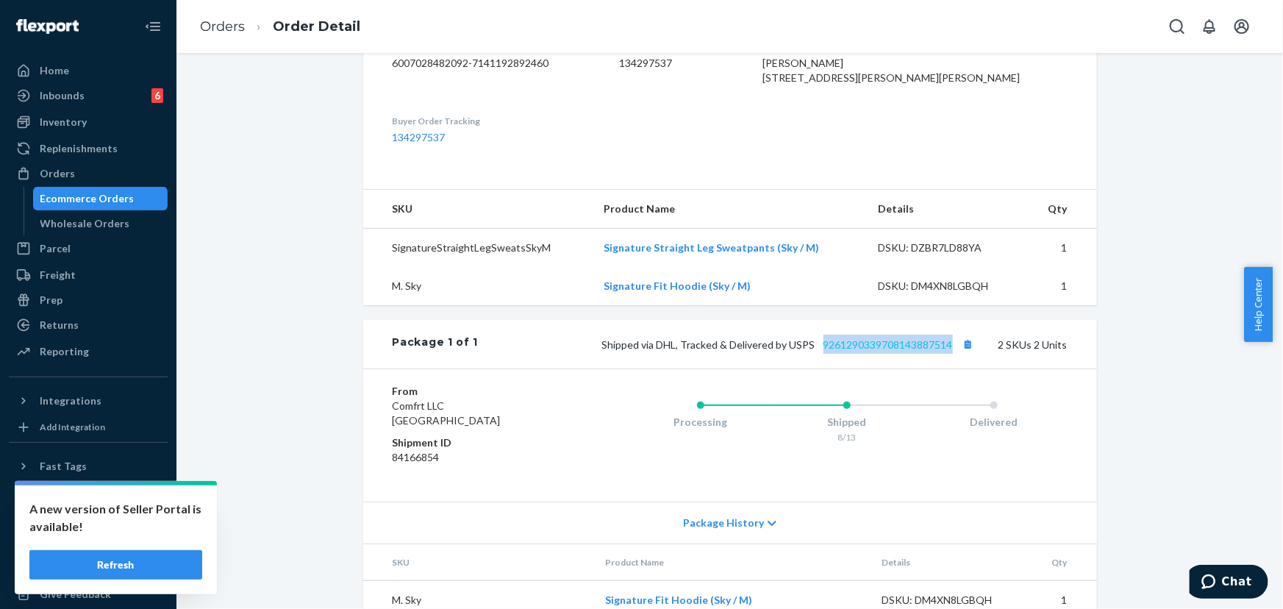
drag, startPoint x: 952, startPoint y: 370, endPoint x: 819, endPoint y: 368, distance: 133.1
click at [819, 351] on span "Shipped via DHL, Tracked & Delivered by USPS 9261290339708143887514" at bounding box center [790, 344] width 376 height 13
copy link "9261290339708143887514"
drag, startPoint x: 811, startPoint y: 374, endPoint x: 658, endPoint y: 377, distance: 153.7
click at [658, 351] on span "Shipped via DHL, Tracked & Delivered by USPS 9261290339708143887514" at bounding box center [790, 344] width 376 height 13
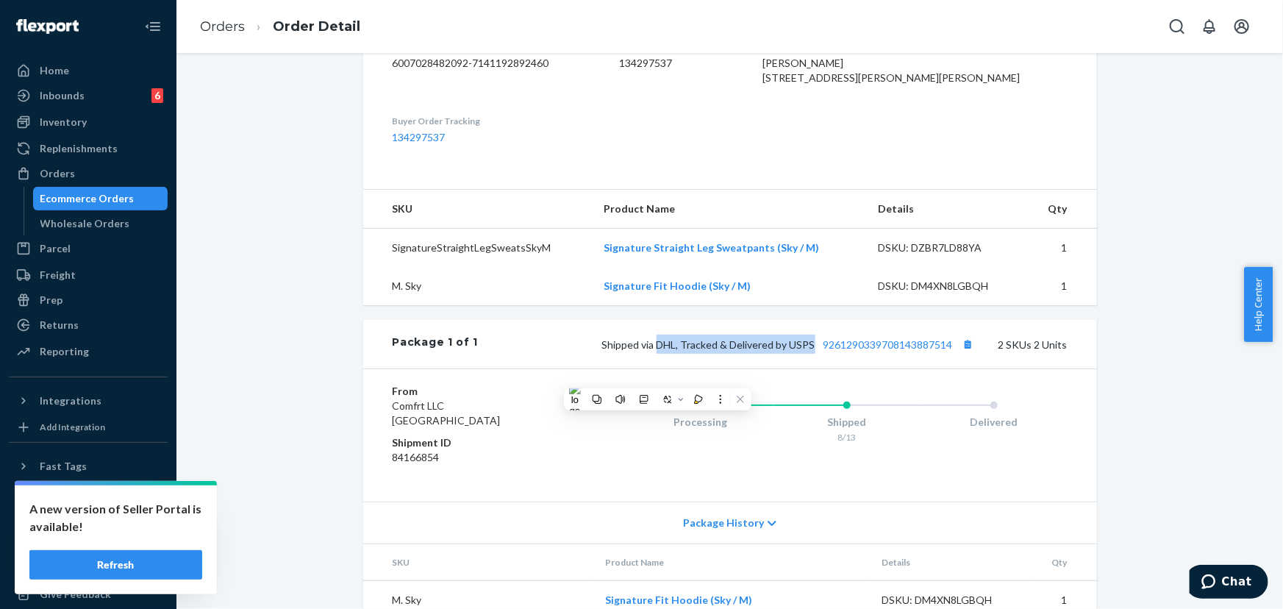
copy span "DHL, Tracked & Delivered by USPS"
drag, startPoint x: 74, startPoint y: 176, endPoint x: 182, endPoint y: 140, distance: 114.7
click at [74, 176] on div "Orders" at bounding box center [88, 173] width 156 height 21
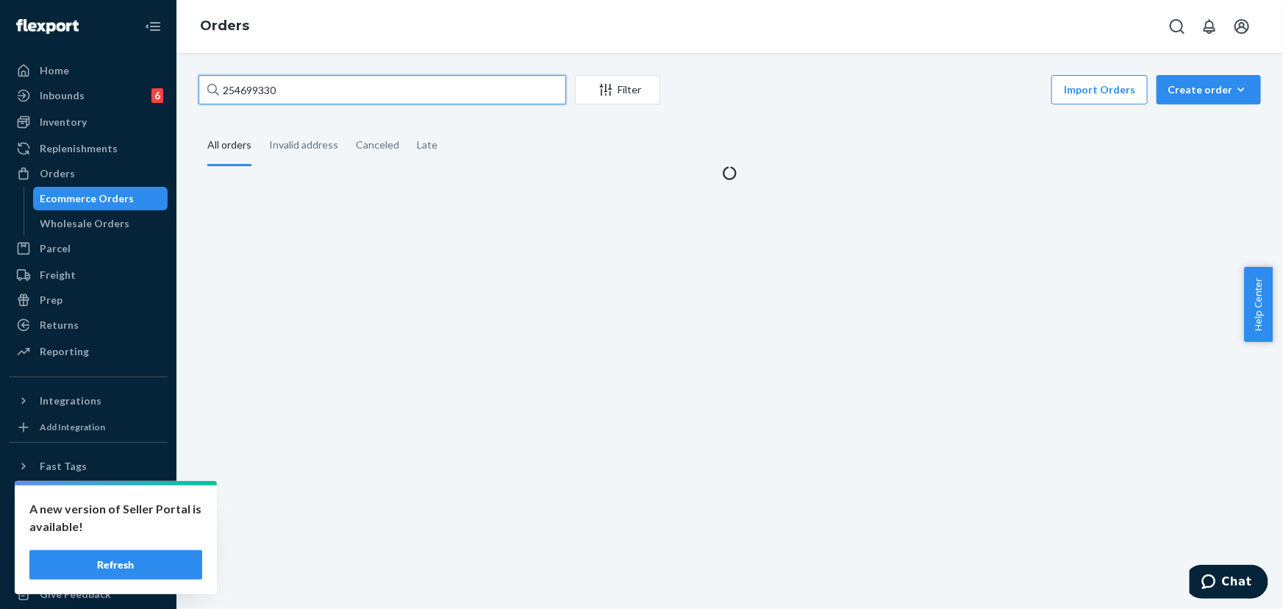
click at [365, 90] on input "254699330" at bounding box center [383, 89] width 368 height 29
paste input "741315"
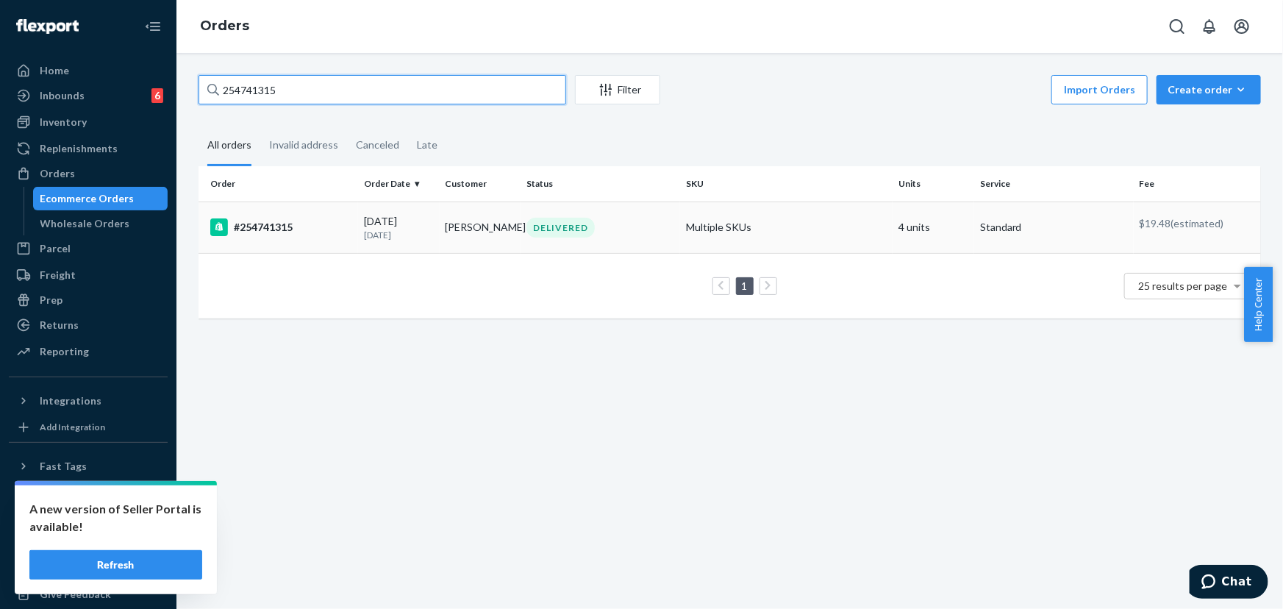
type input "254741315"
click at [463, 229] on td "Shaina Crisostomo" at bounding box center [481, 227] width 82 height 51
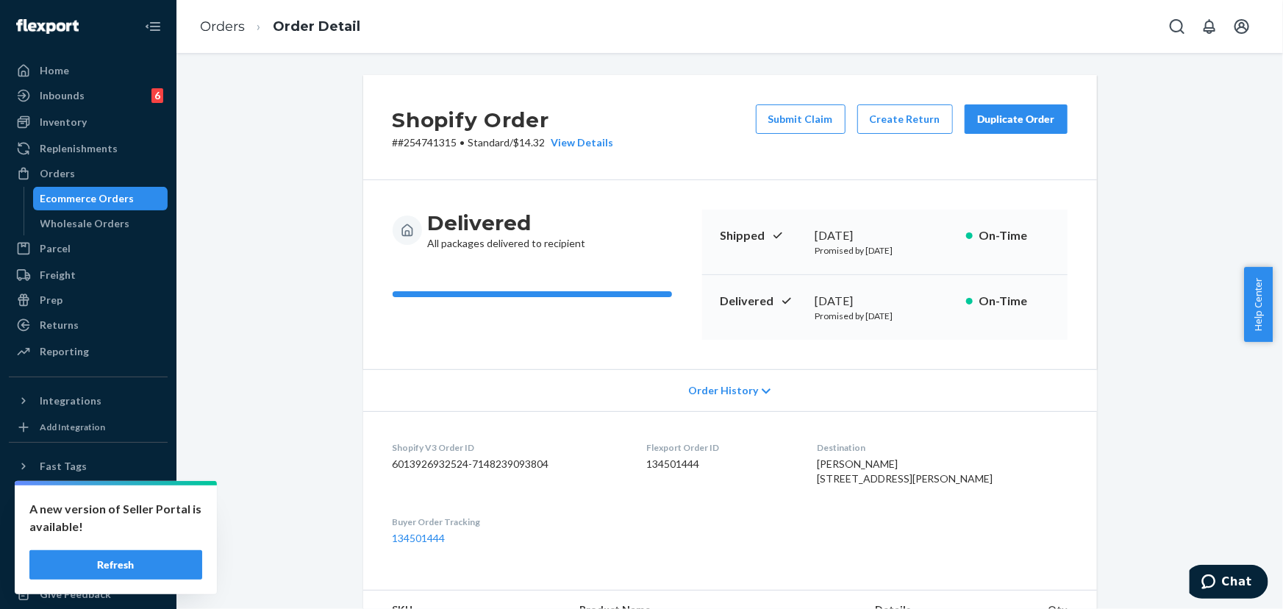
drag, startPoint x: 901, startPoint y: 302, endPoint x: 811, endPoint y: 302, distance: 90.5
click at [816, 302] on div "August 18, 2025" at bounding box center [885, 301] width 139 height 17
copy div "August 18, 2025"
click at [80, 172] on div "Orders" at bounding box center [88, 173] width 156 height 21
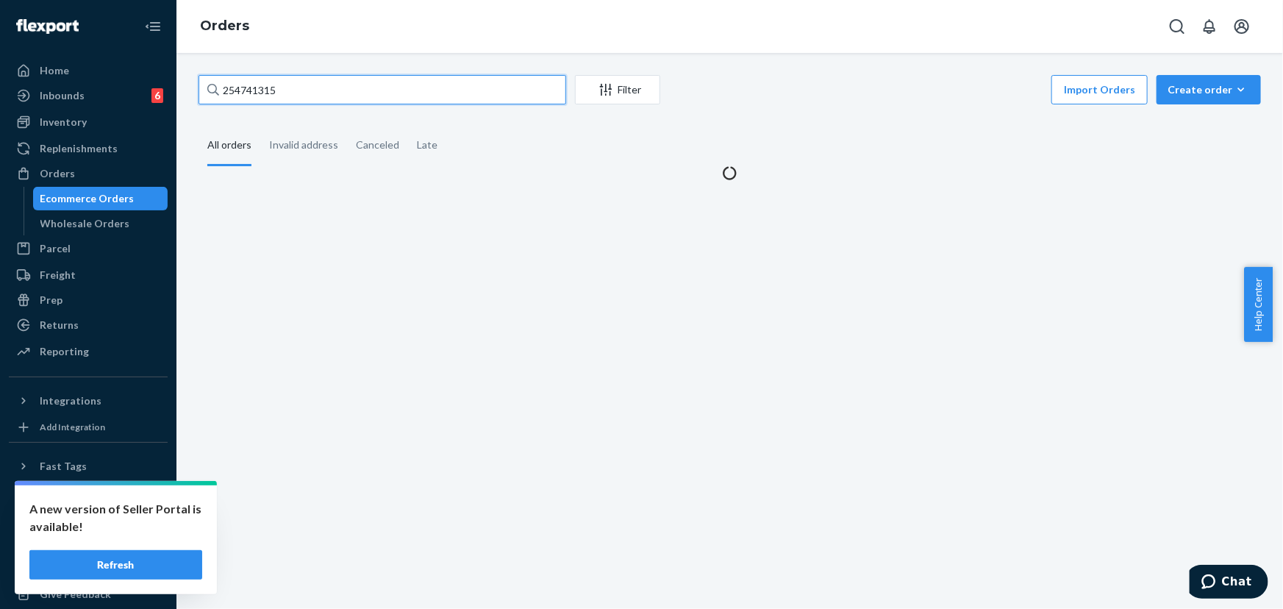
click at [327, 93] on input "254741315" at bounding box center [383, 89] width 368 height 29
paste input "721 Norway Pl Oswego, IL 60543"
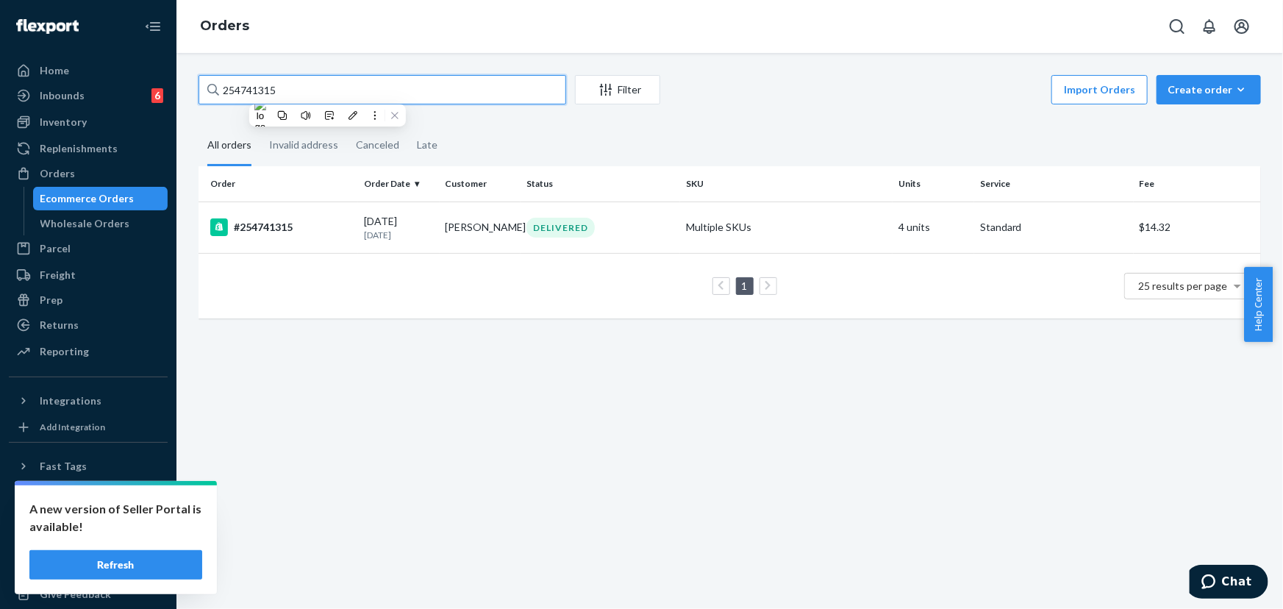
click at [326, 94] on input "254741315" at bounding box center [383, 89] width 368 height 29
paste input "81588"
type input "254781588"
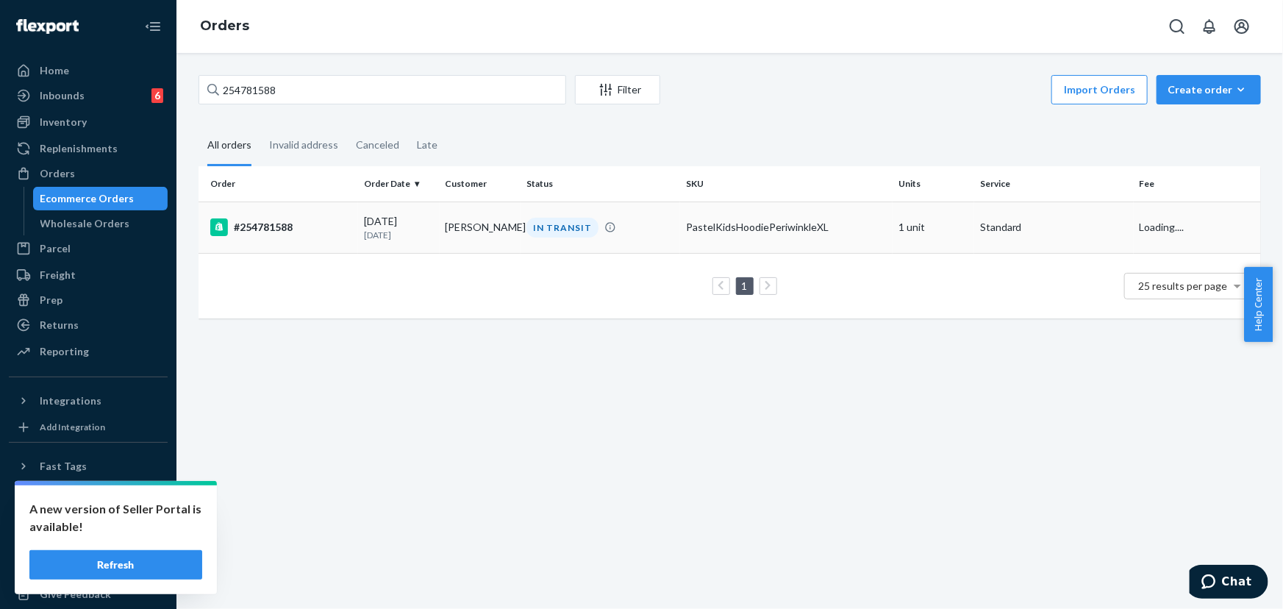
click at [392, 231] on p "2 days ago" at bounding box center [399, 235] width 70 height 13
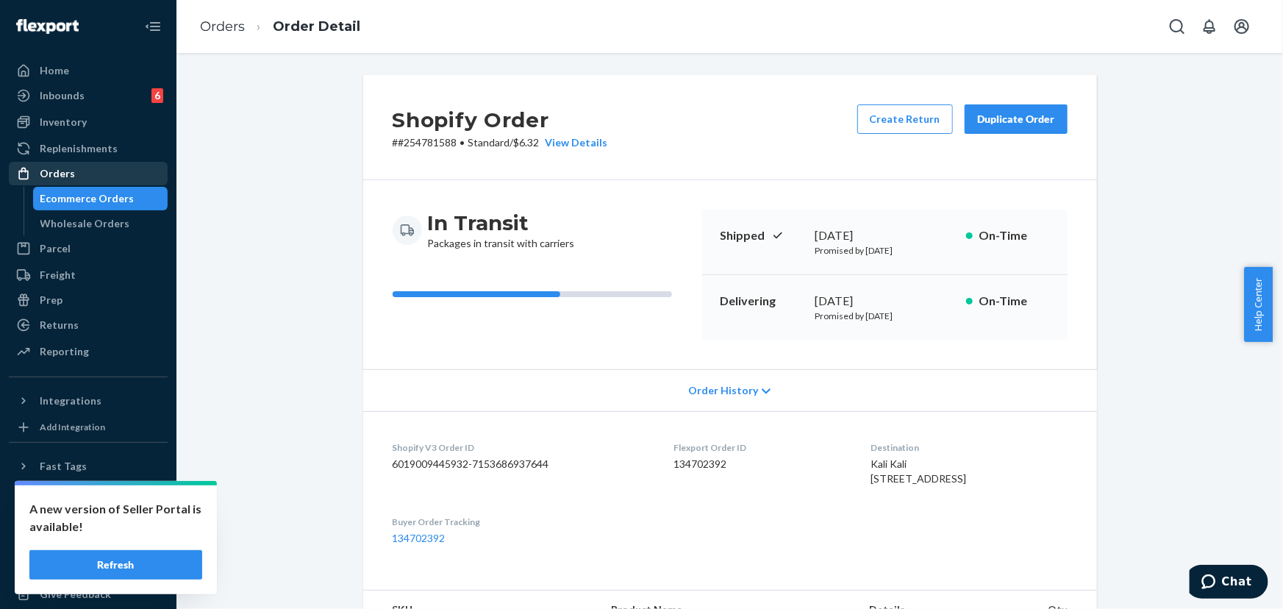
click at [90, 176] on div "Orders" at bounding box center [88, 173] width 156 height 21
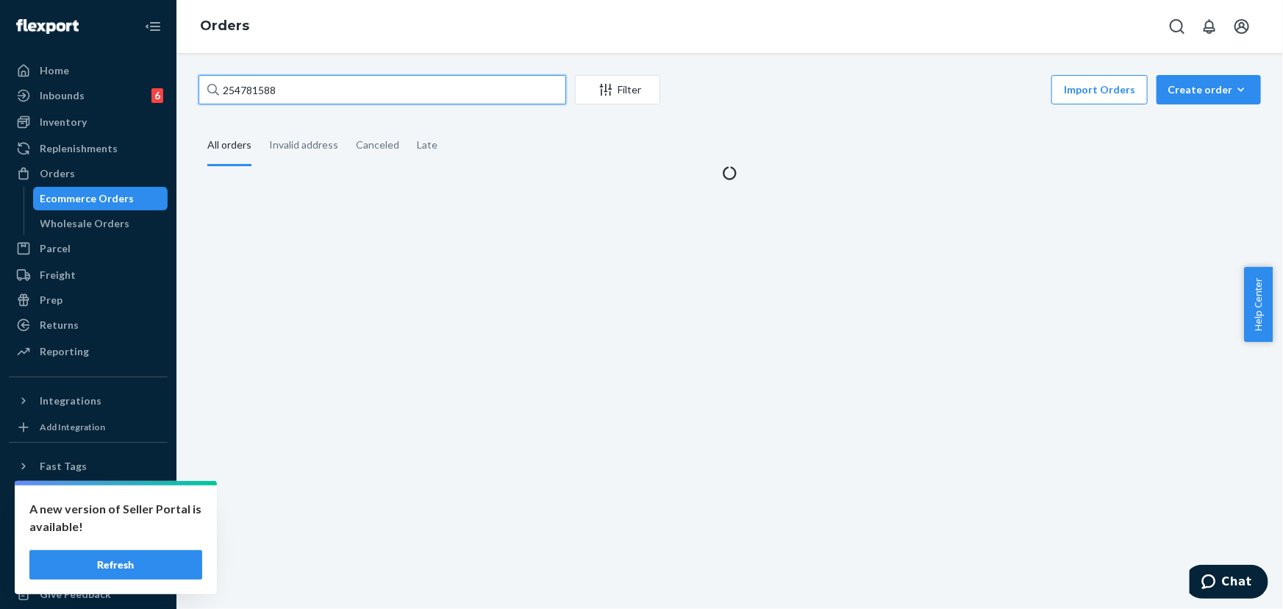
click at [327, 93] on input "254781588" at bounding box center [383, 89] width 368 height 29
paste input "617133"
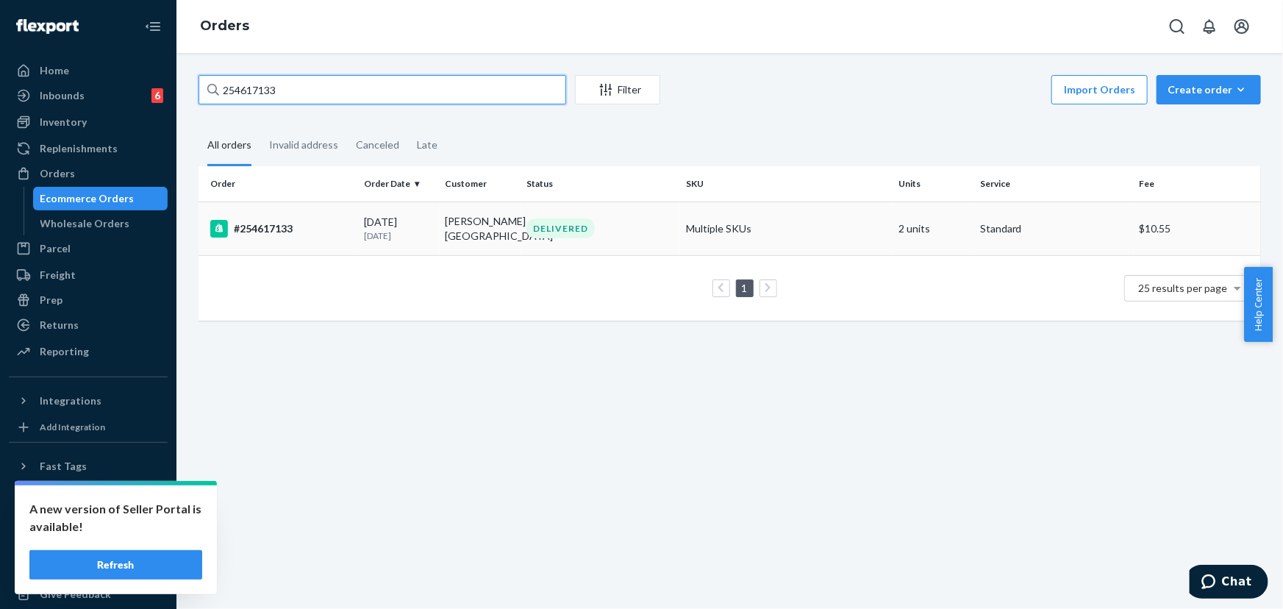
type input "254617133"
click at [514, 240] on td "MICHELLE L LUZON" at bounding box center [481, 229] width 82 height 54
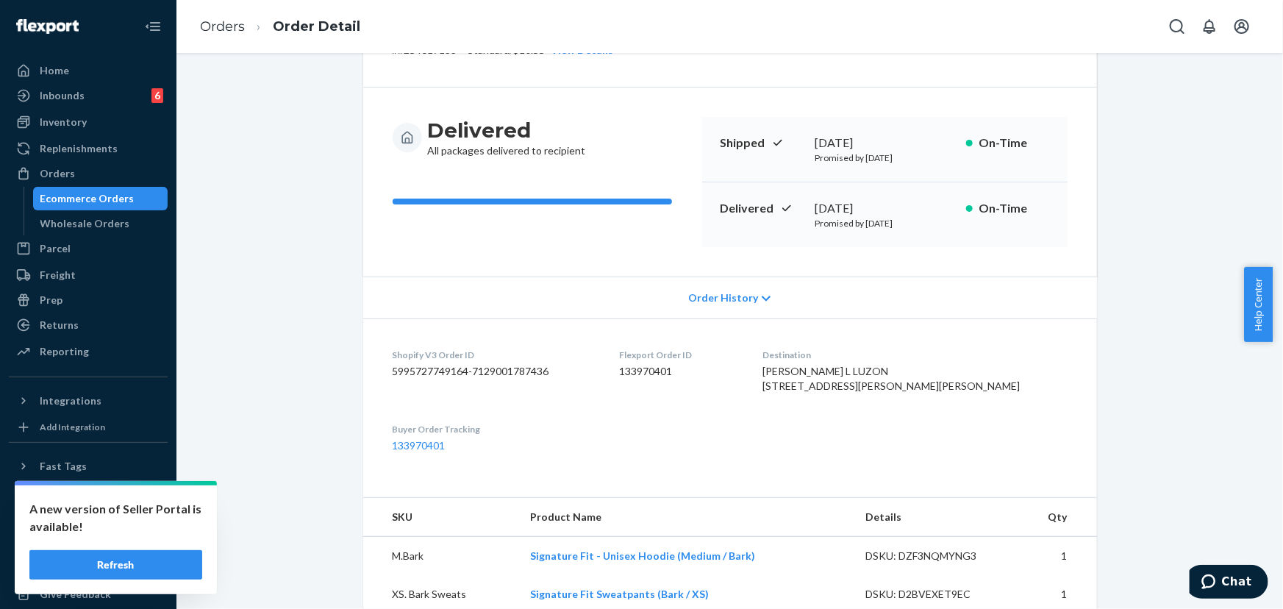
scroll to position [133, 0]
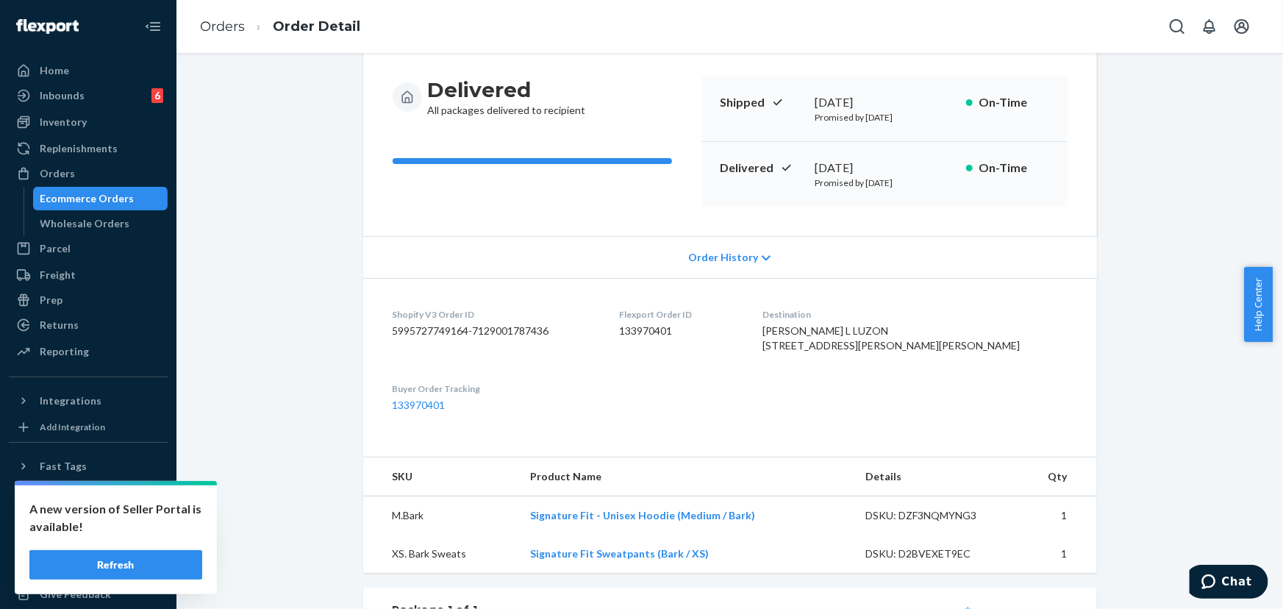
drag, startPoint x: 891, startPoint y: 168, endPoint x: 802, endPoint y: 165, distance: 89.0
click at [802, 165] on div "Delivered August 9, 2025 Promised by August 18, 2025 On-Time" at bounding box center [885, 174] width 366 height 65
click at [880, 200] on div "Delivered August 9, 2025 Promised by August 18, 2025 On-Time" at bounding box center [885, 174] width 366 height 65
drag, startPoint x: 890, startPoint y: 168, endPoint x: 814, endPoint y: 168, distance: 75.8
click at [816, 168] on div "August 9, 2025" at bounding box center [885, 168] width 139 height 17
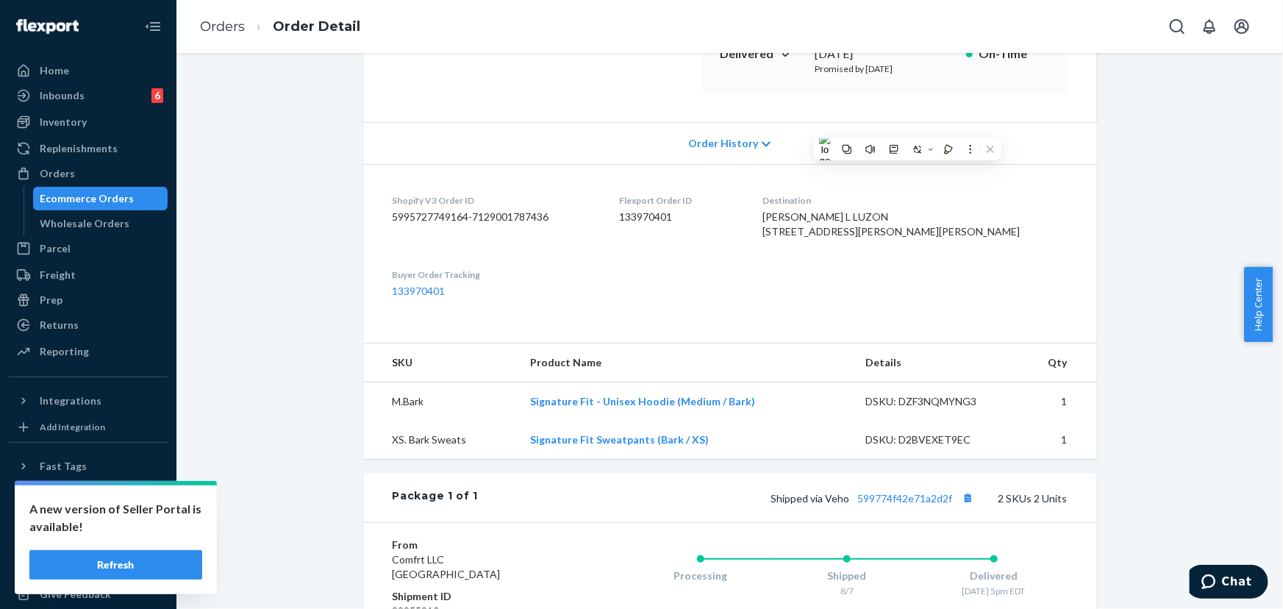
scroll to position [267, 0]
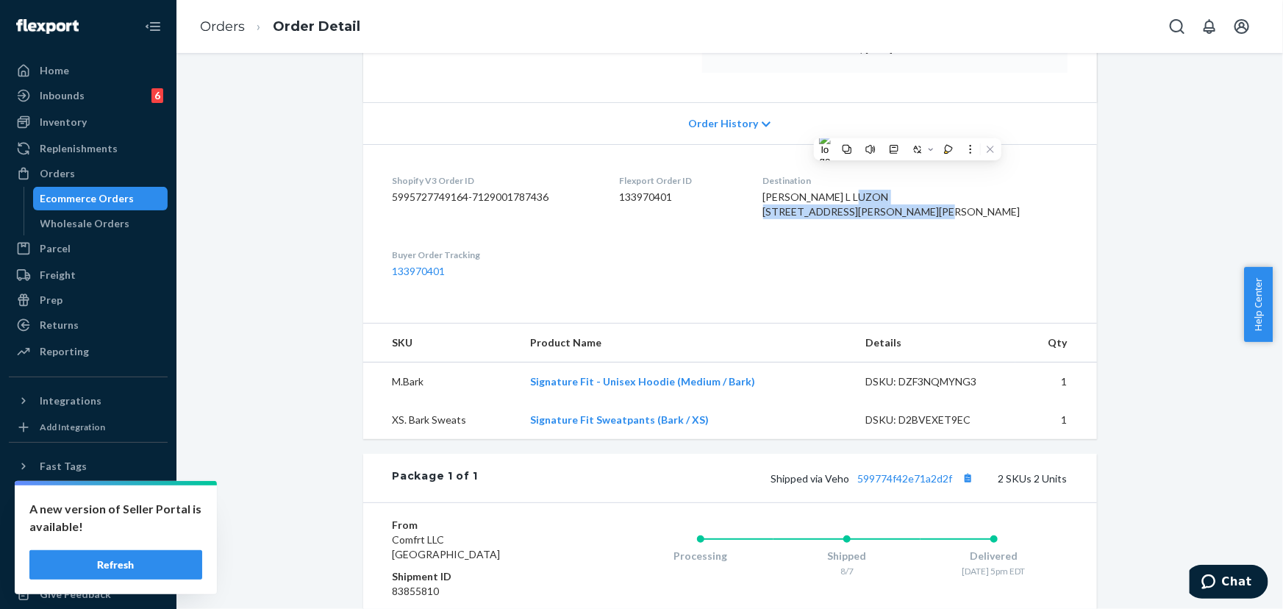
drag, startPoint x: 969, startPoint y: 226, endPoint x: 855, endPoint y: 216, distance: 113.7
click at [855, 216] on div "MICHELLE L LUZON 37R W Hodges St Norton, MA 02766-2600 US" at bounding box center [915, 204] width 305 height 29
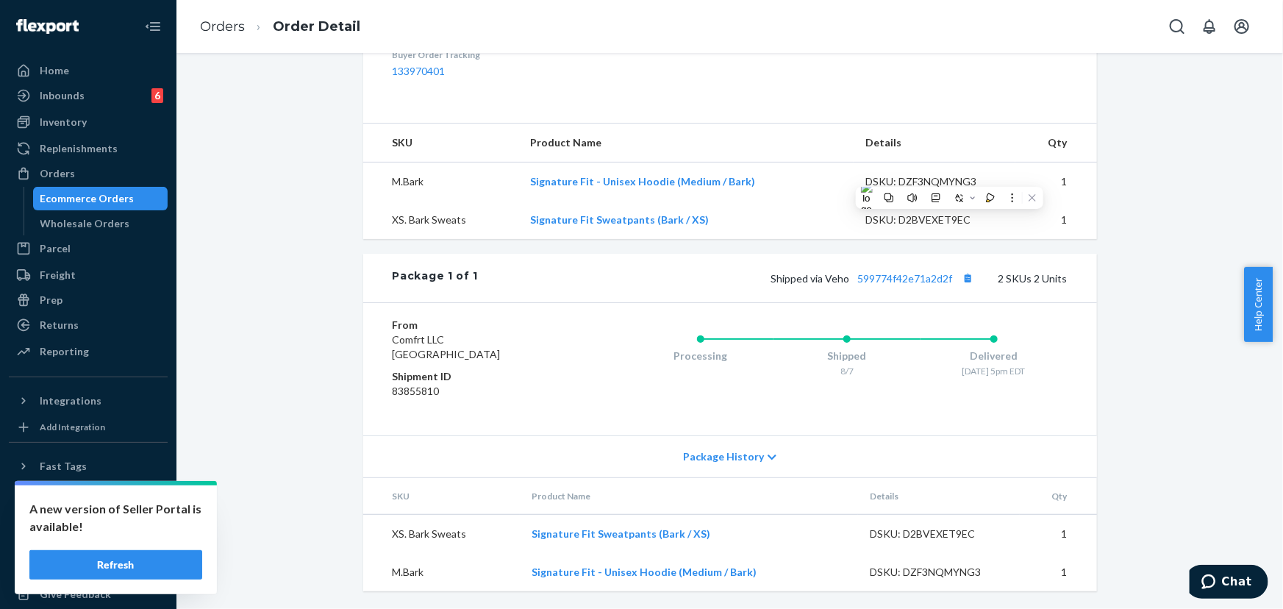
scroll to position [495, 0]
drag, startPoint x: 951, startPoint y: 279, endPoint x: 825, endPoint y: 278, distance: 126.5
click at [825, 278] on span "Shipped via Veho 599774f42e71a2d2f" at bounding box center [875, 278] width 207 height 13
click at [896, 278] on link "599774f42e71a2d2f" at bounding box center [905, 278] width 95 height 13
click at [83, 171] on div "Orders" at bounding box center [88, 173] width 156 height 21
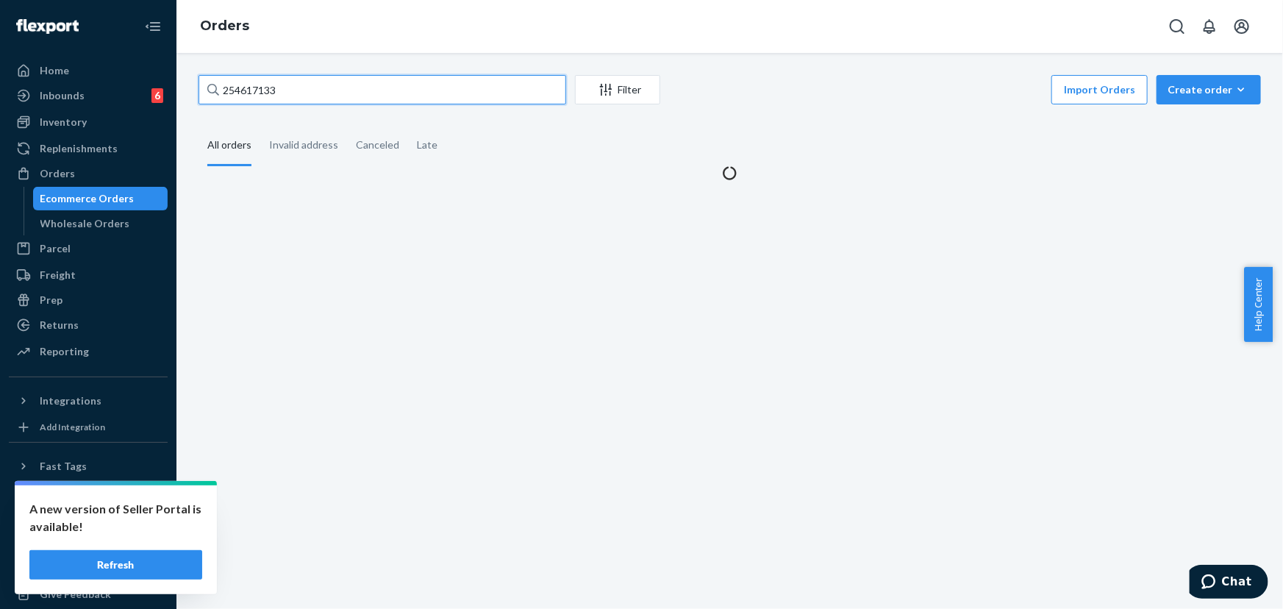
click at [311, 76] on input "254617133" at bounding box center [383, 89] width 368 height 29
paste input "452564"
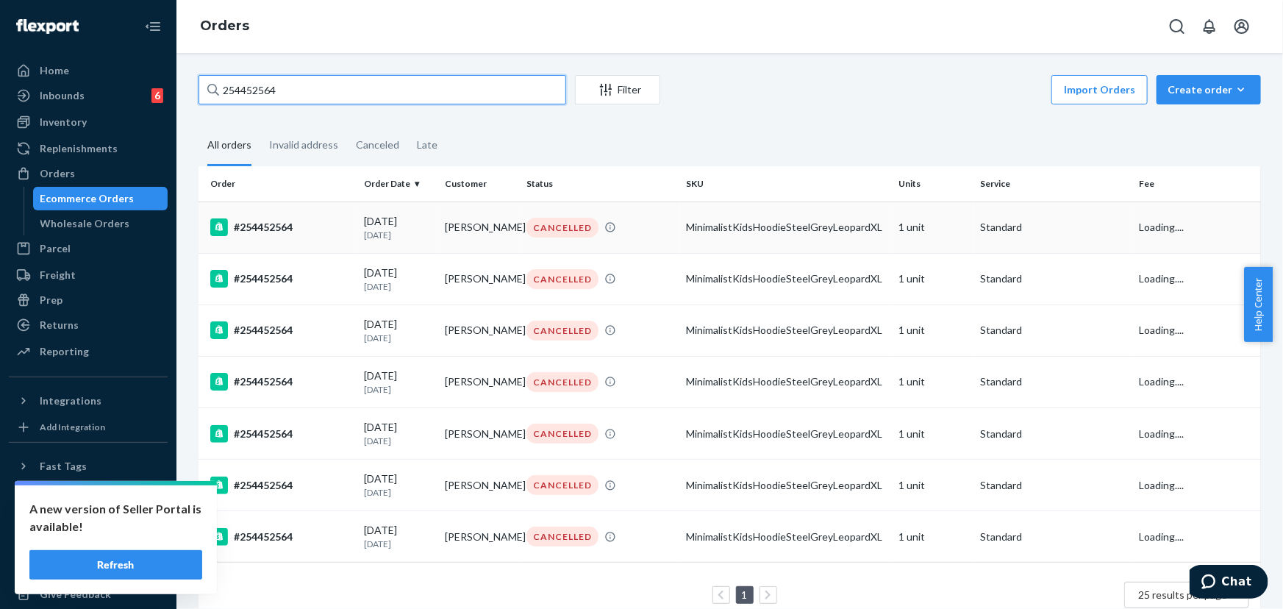
type input "254452564"
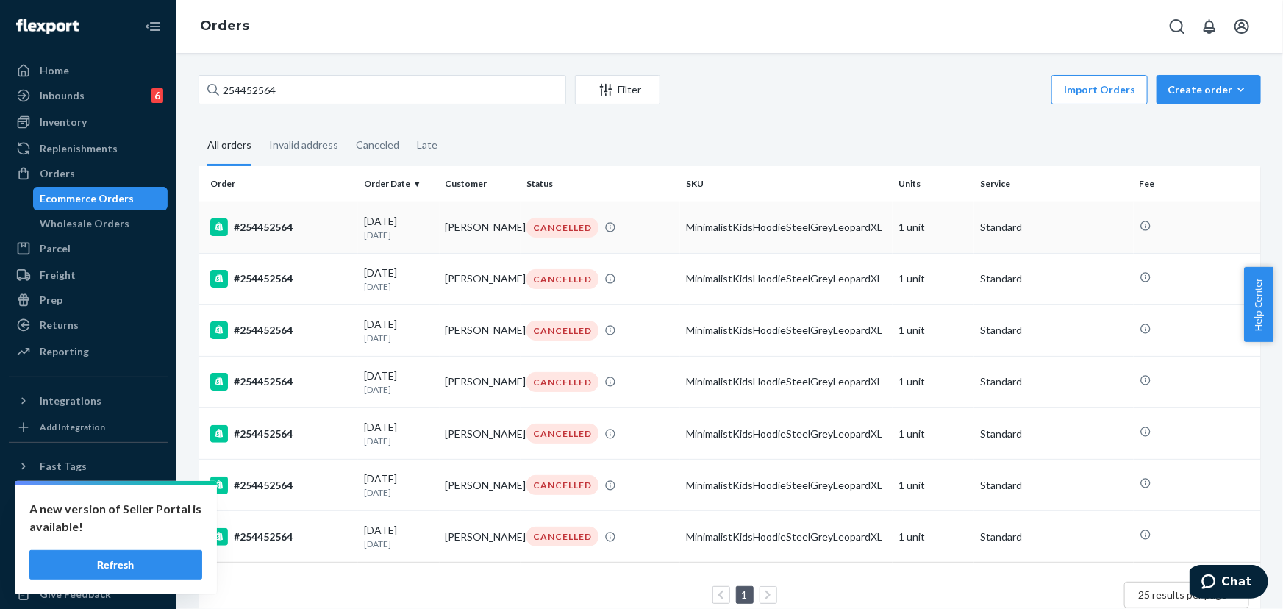
click at [524, 229] on div "CANCELLED" at bounding box center [601, 228] width 154 height 20
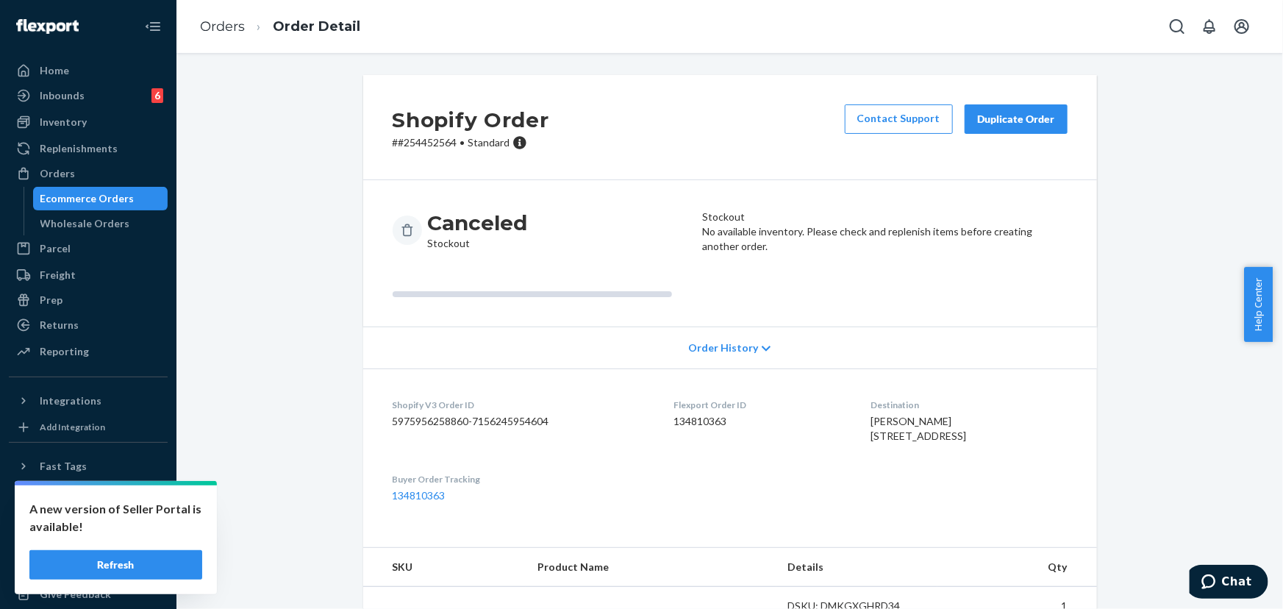
click at [1016, 124] on div "Duplicate Order" at bounding box center [1016, 119] width 78 height 15
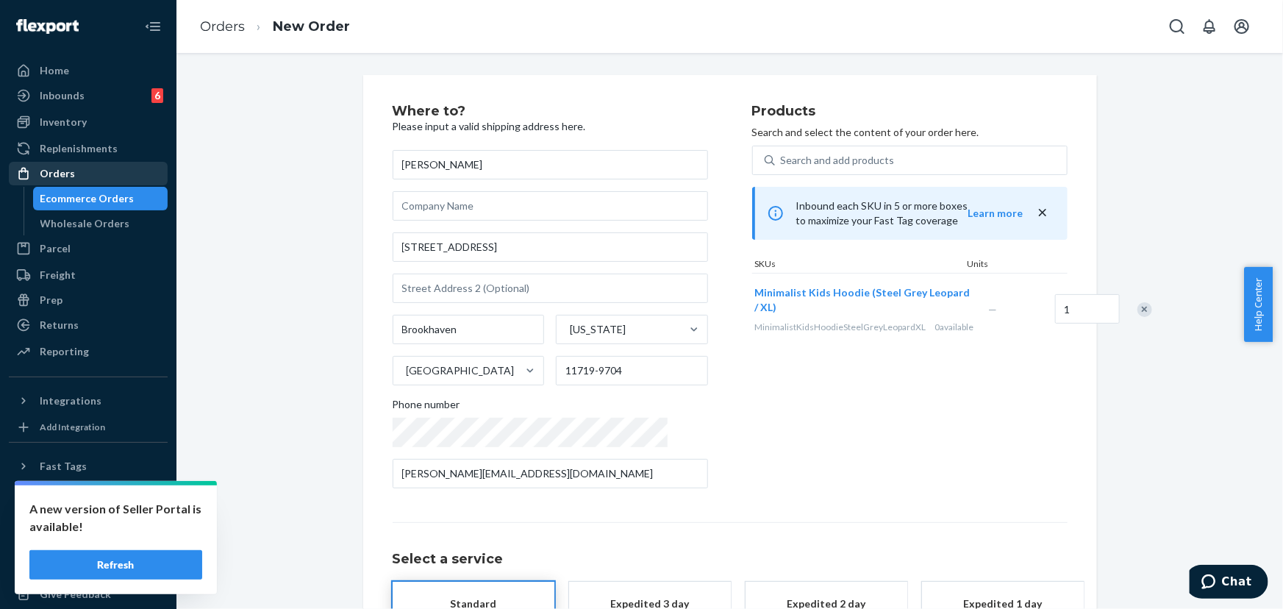
drag, startPoint x: 104, startPoint y: 171, endPoint x: 129, endPoint y: 162, distance: 26.5
click at [104, 171] on div "Orders" at bounding box center [88, 173] width 156 height 21
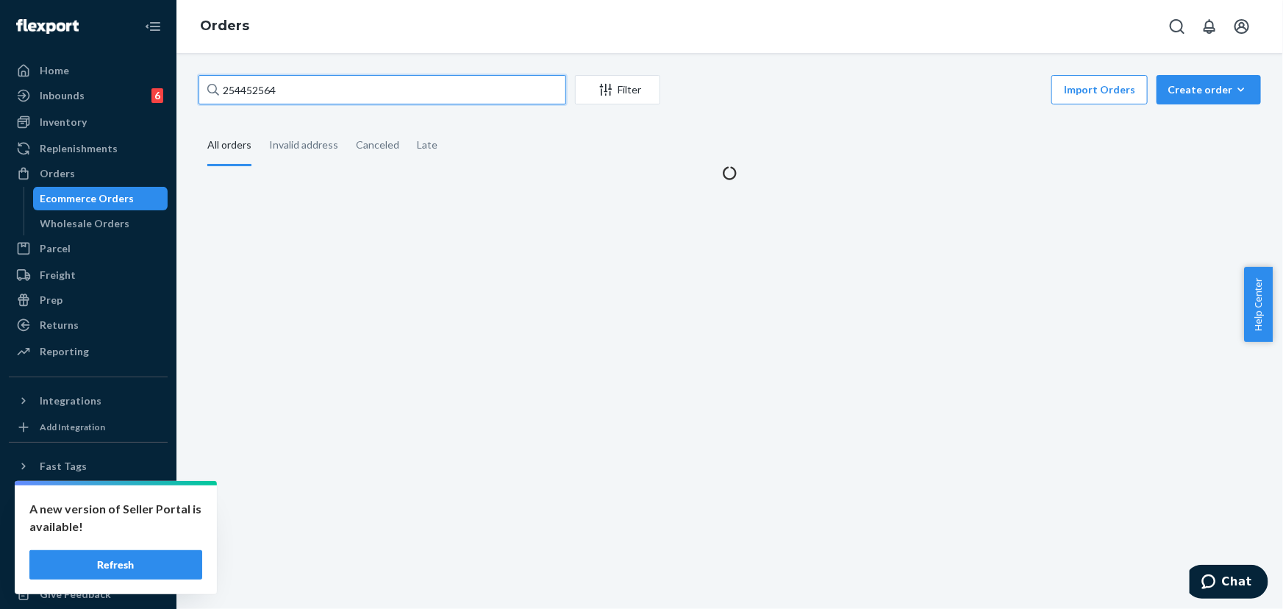
click at [374, 92] on input "254452564" at bounding box center [383, 89] width 368 height 29
paste input "604797"
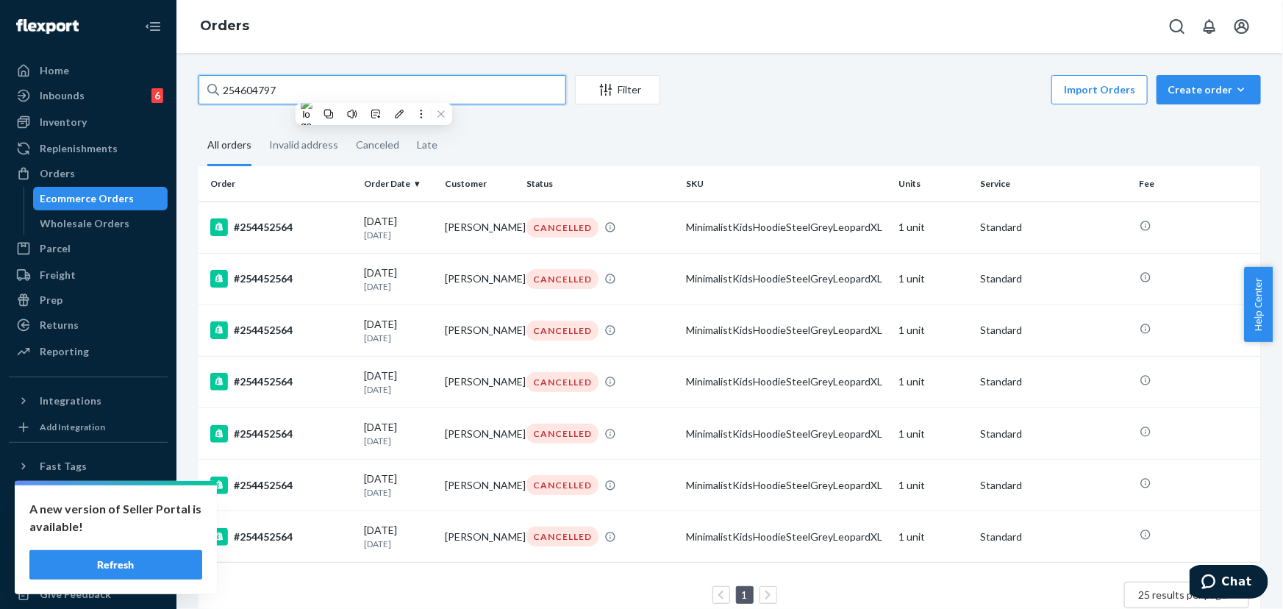
type input "254604797"
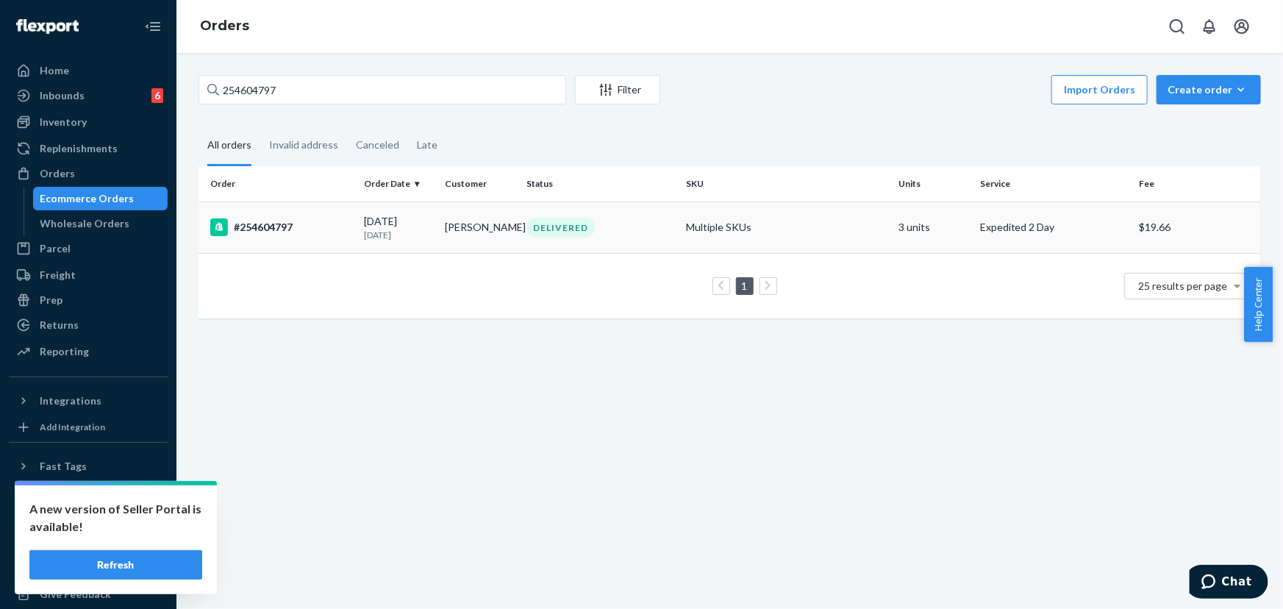
click at [738, 228] on td "Multiple SKUs" at bounding box center [786, 227] width 213 height 51
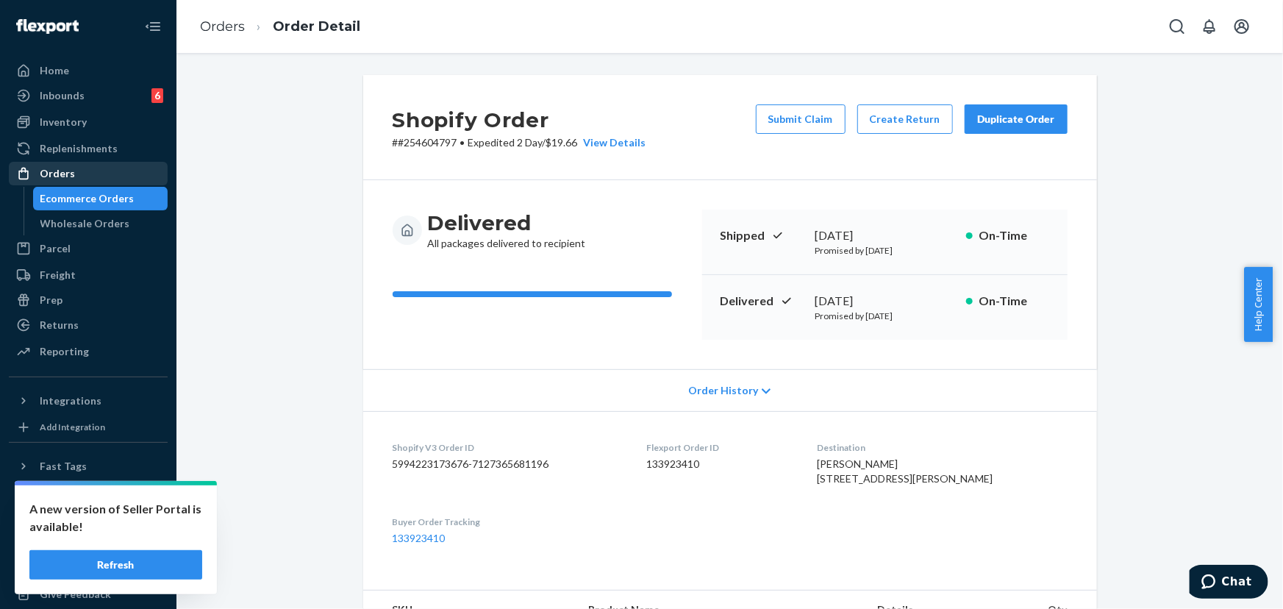
click at [79, 167] on div "Orders" at bounding box center [88, 173] width 156 height 21
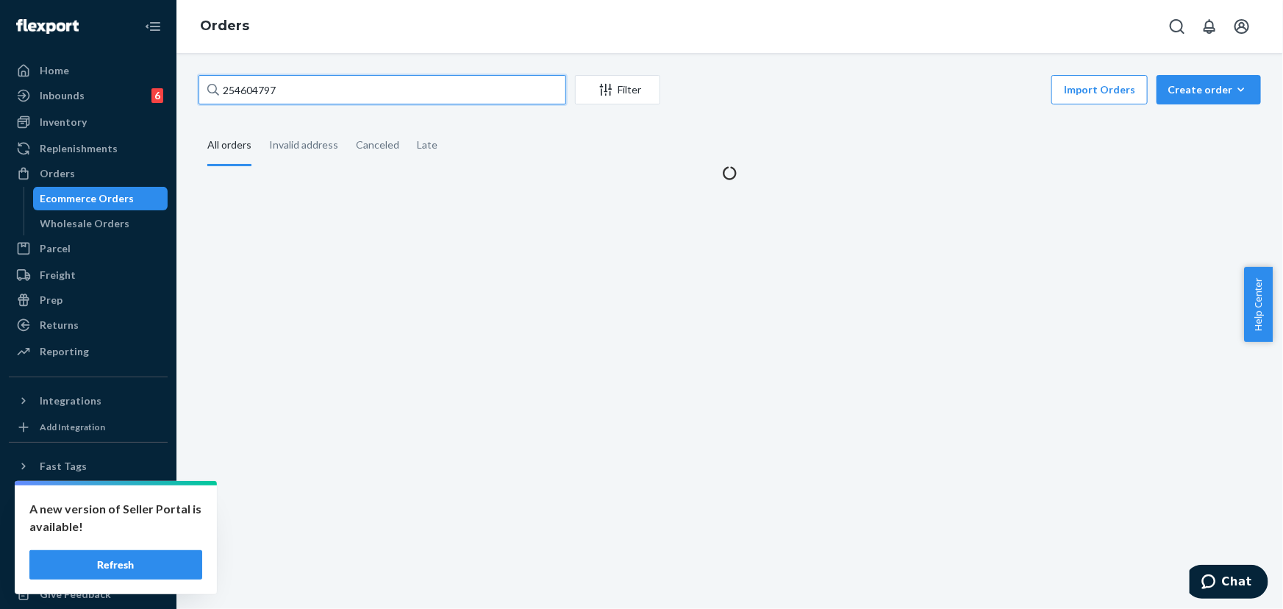
click at [344, 83] on input "254604797" at bounding box center [383, 89] width 368 height 29
paste input "739091"
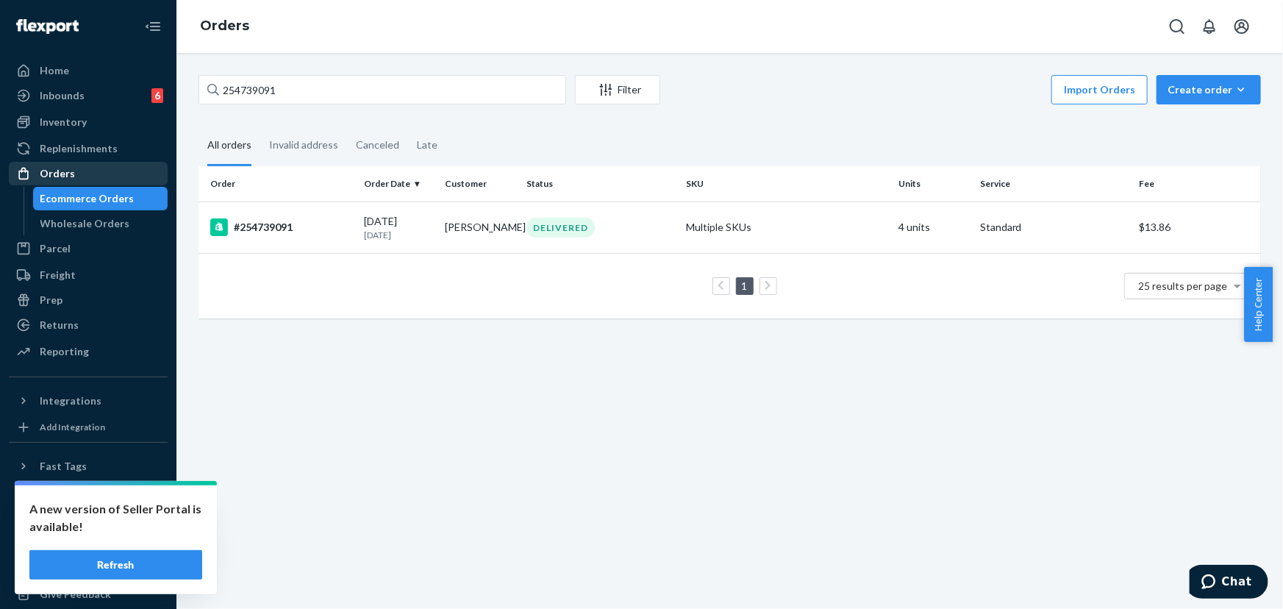
click at [79, 168] on div "Orders" at bounding box center [88, 173] width 156 height 21
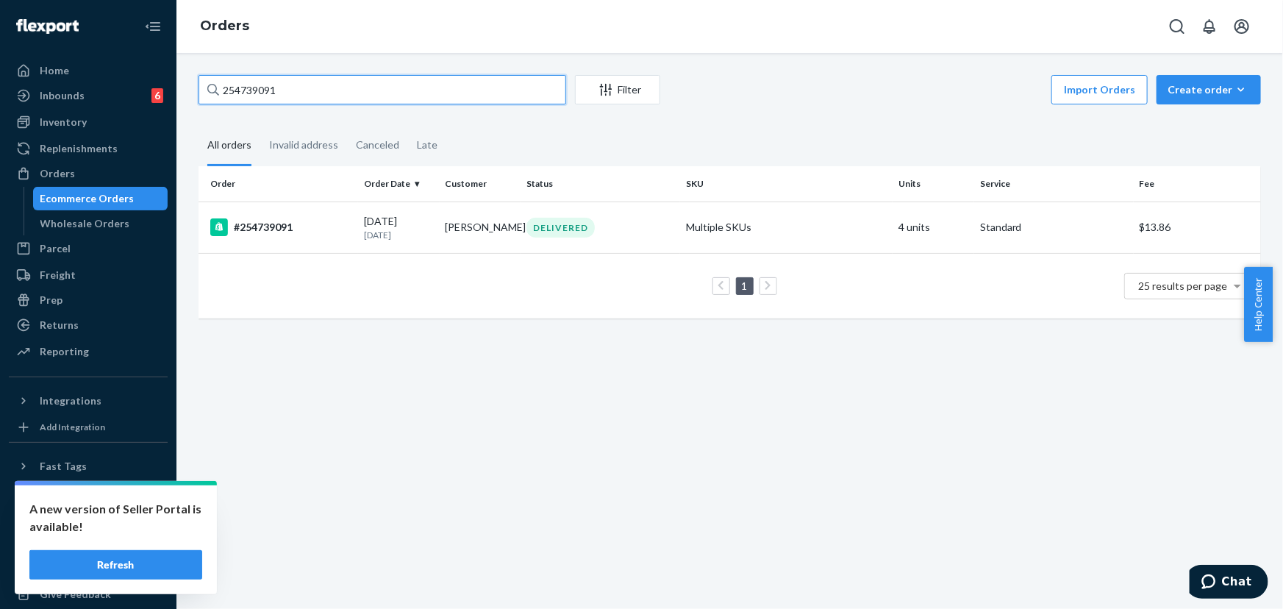
click at [289, 94] on input "254739091" at bounding box center [383, 89] width 368 height 29
paste input "86570"
type input "254786570"
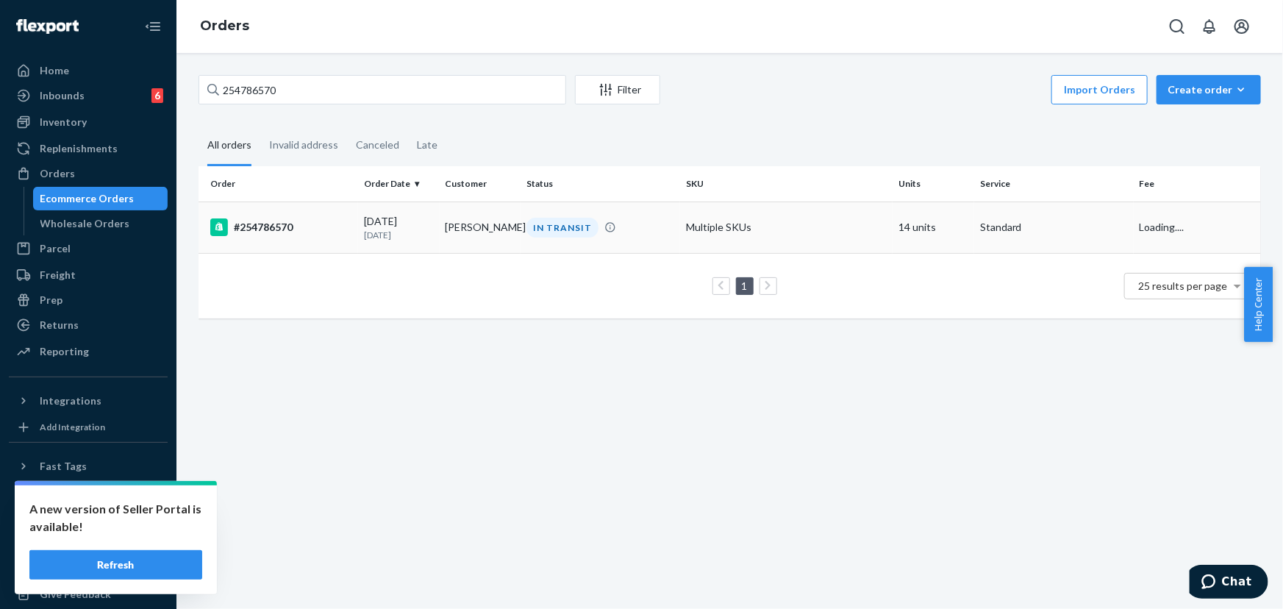
click at [422, 234] on p "2 days ago" at bounding box center [399, 235] width 70 height 13
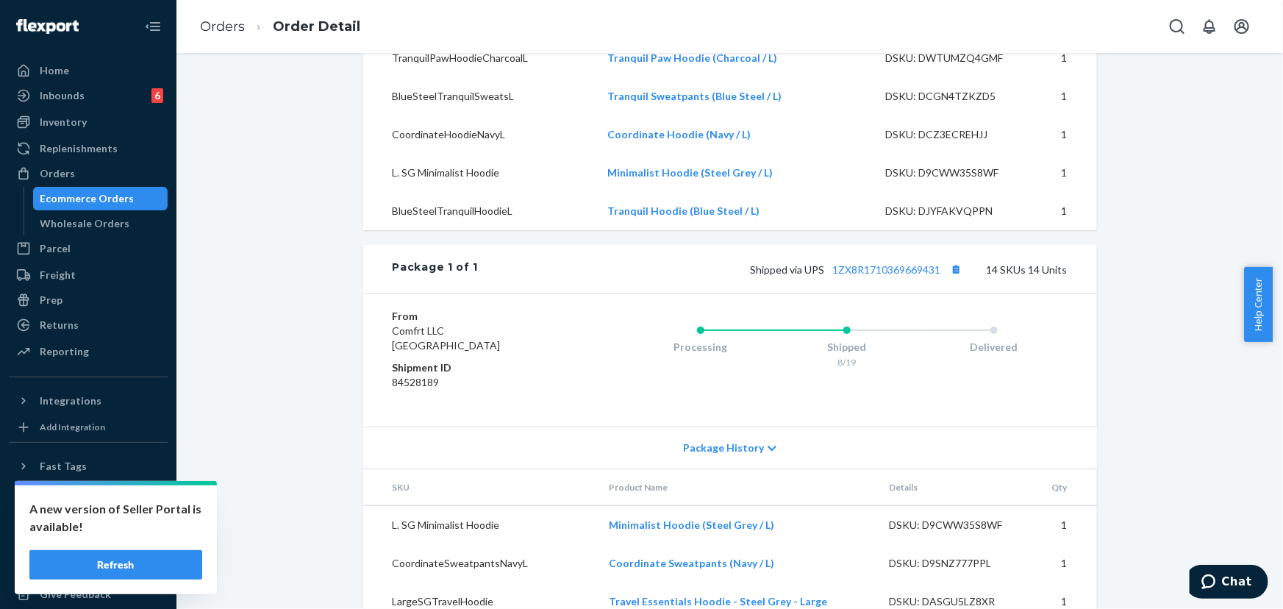
scroll to position [936, 0]
drag, startPoint x: 939, startPoint y: 301, endPoint x: 829, endPoint y: 296, distance: 110.4
click at [829, 275] on span "Shipped via UPS 1ZX8R1710369669431" at bounding box center [859, 269] width 216 height 13
drag, startPoint x: 820, startPoint y: 296, endPoint x: 798, endPoint y: 302, distance: 22.7
click at [802, 275] on span "Shipped via UPS 1ZX8R1710369669431" at bounding box center [859, 269] width 216 height 13
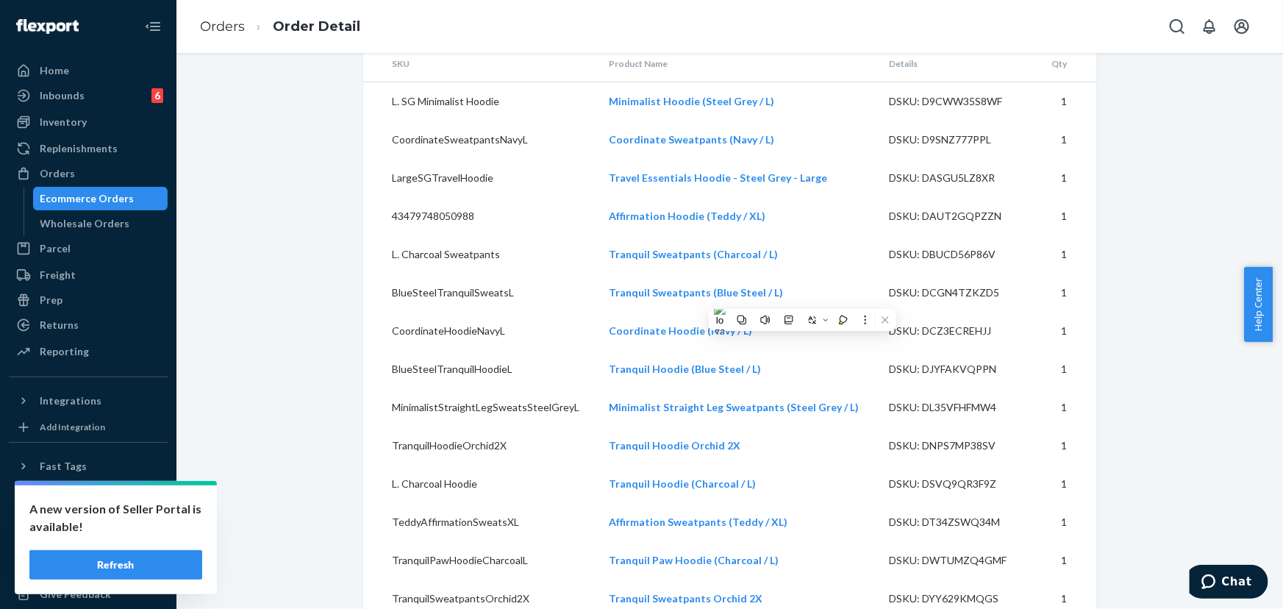
scroll to position [1404, 0]
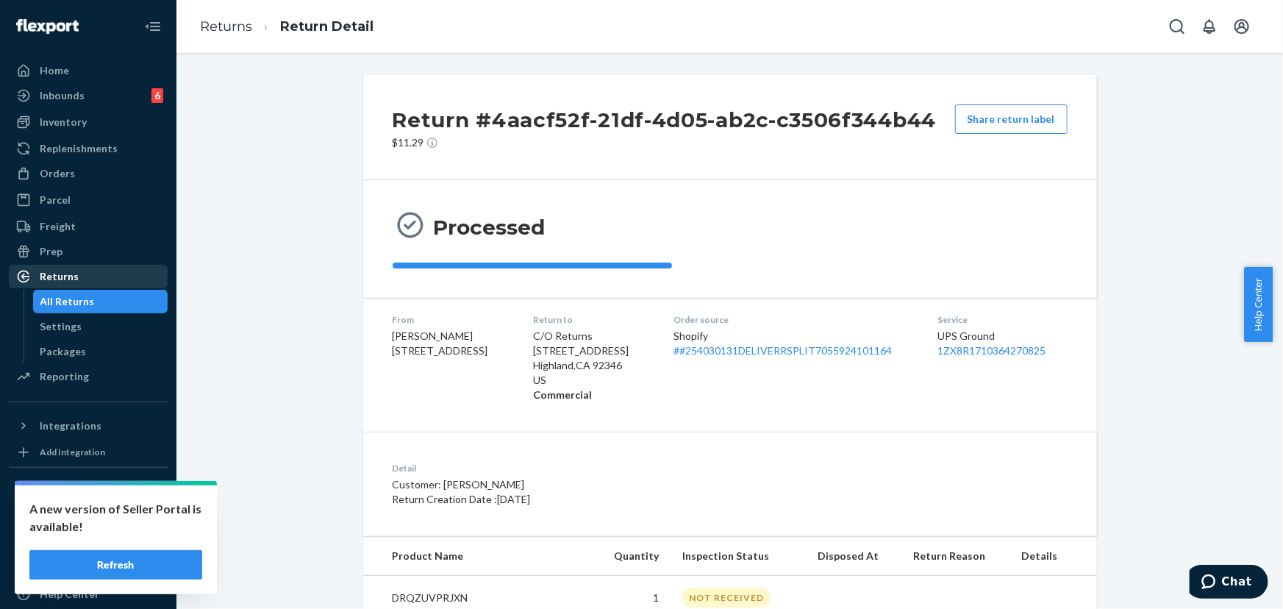
click at [79, 280] on div "Returns" at bounding box center [88, 276] width 156 height 21
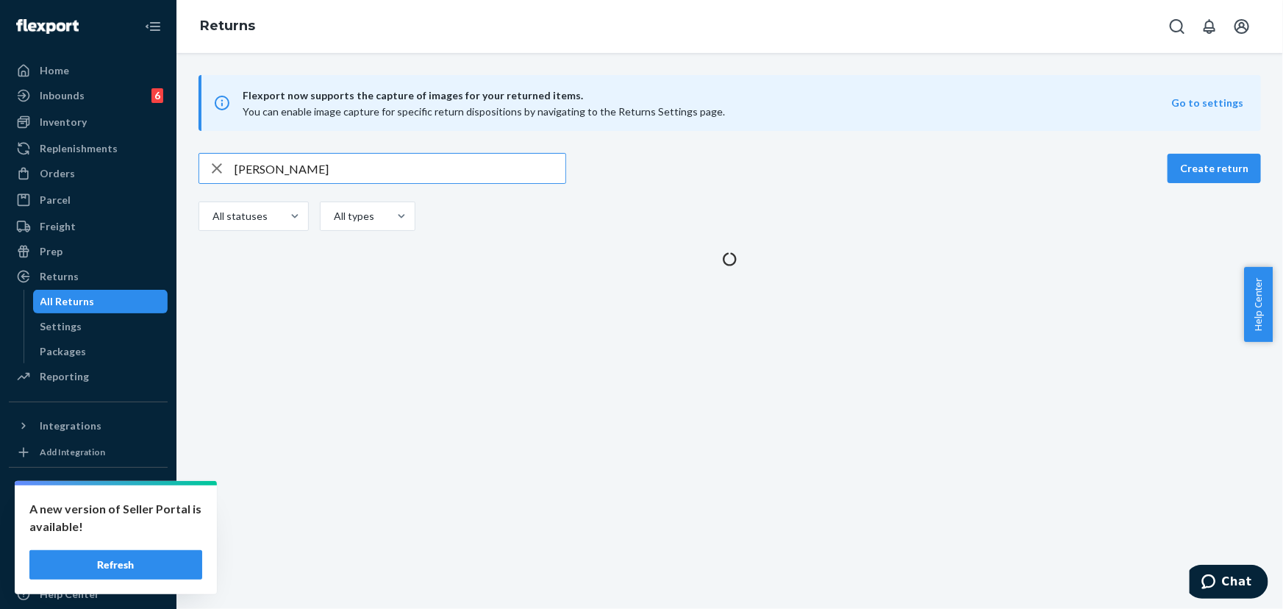
click at [373, 169] on input "[PERSON_NAME]" at bounding box center [400, 168] width 331 height 29
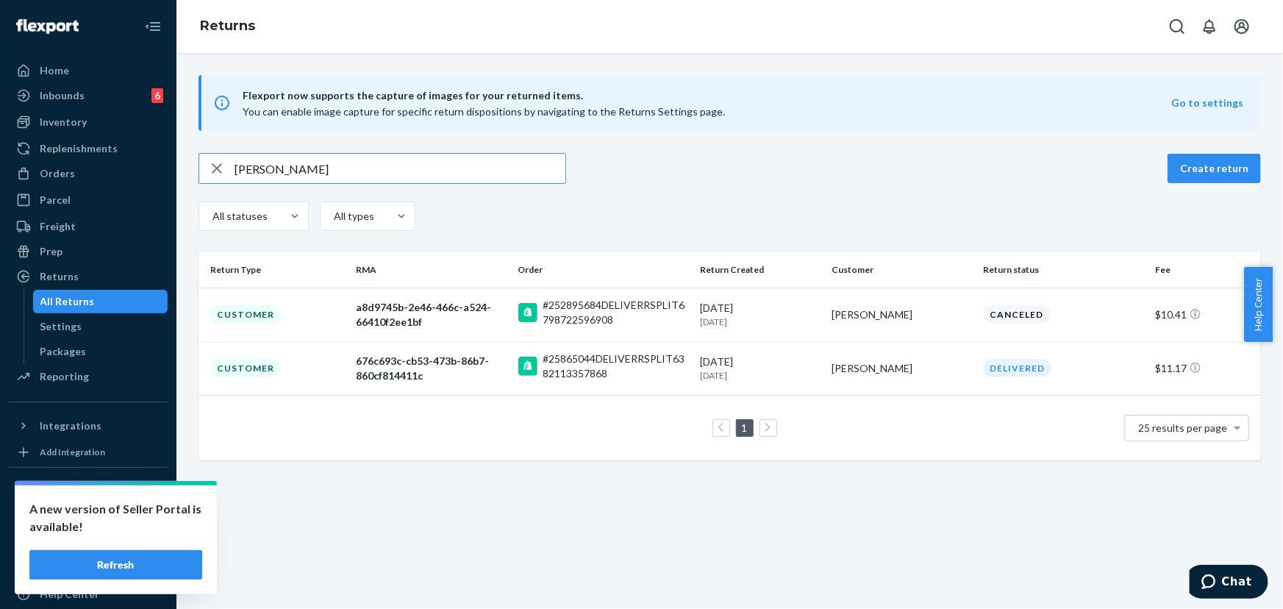
type input "[PERSON_NAME]"
click at [332, 177] on input "[PERSON_NAME]" at bounding box center [400, 168] width 331 height 29
paste input "9534 6124 7047 5227 8310 13"
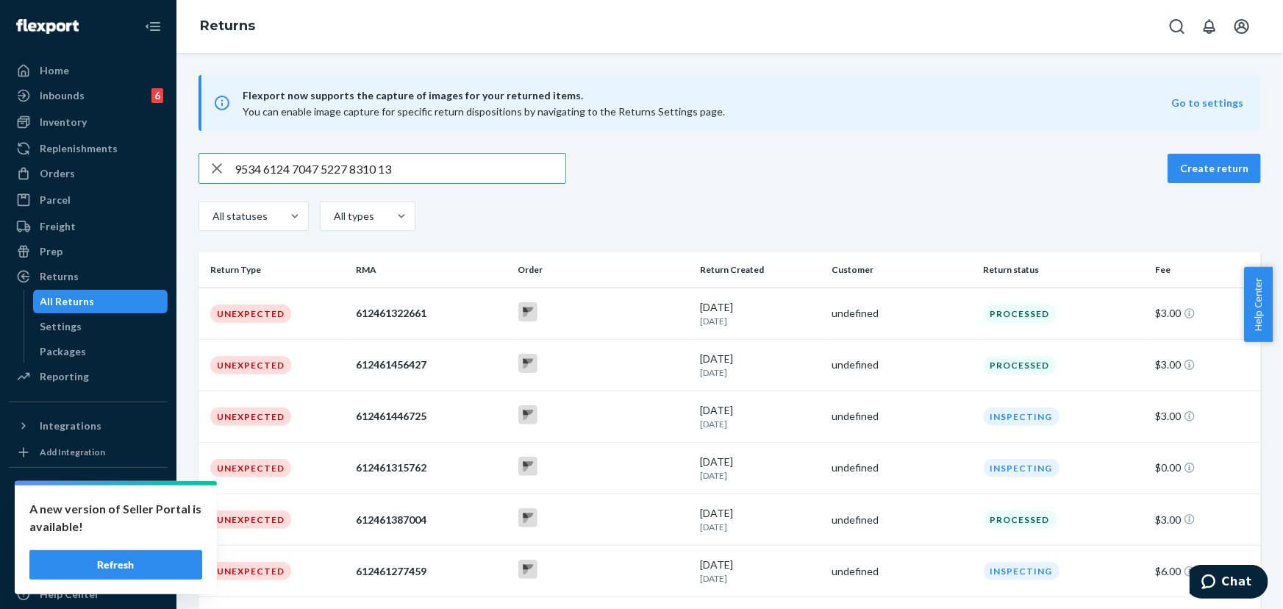
click at [382, 167] on input "9534 6124 7047 5227 8310 13" at bounding box center [400, 168] width 331 height 29
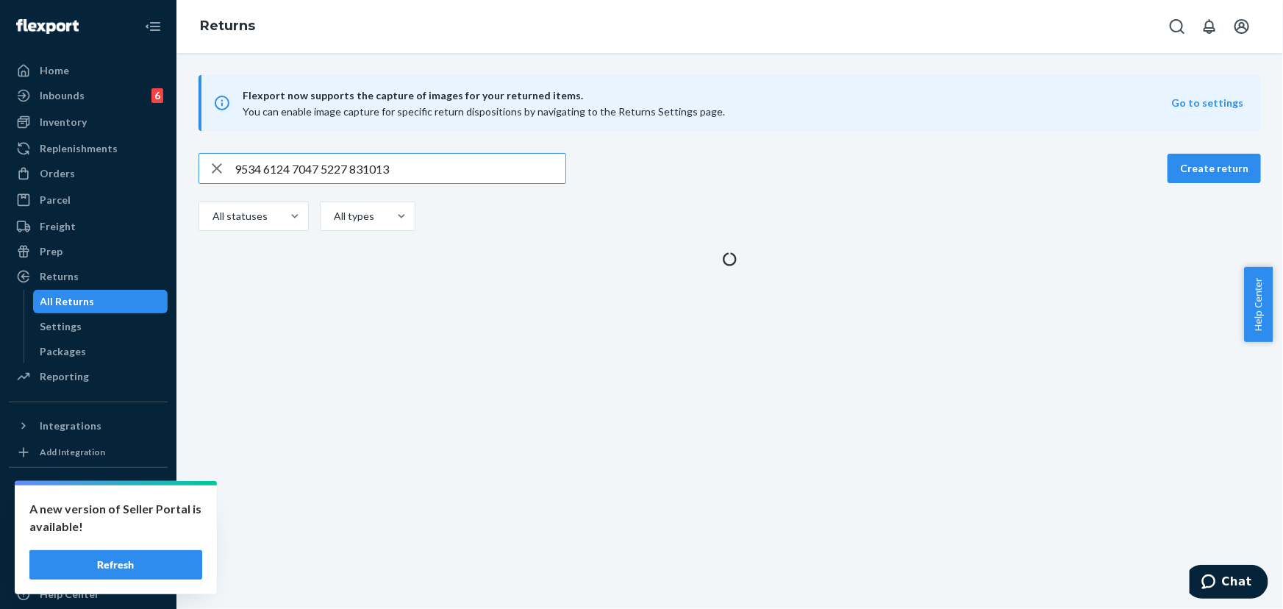
click at [352, 165] on input "9534 6124 7047 5227 831013" at bounding box center [400, 168] width 331 height 29
click at [324, 165] on input "9534 6124 7047 5227831013" at bounding box center [400, 168] width 331 height 29
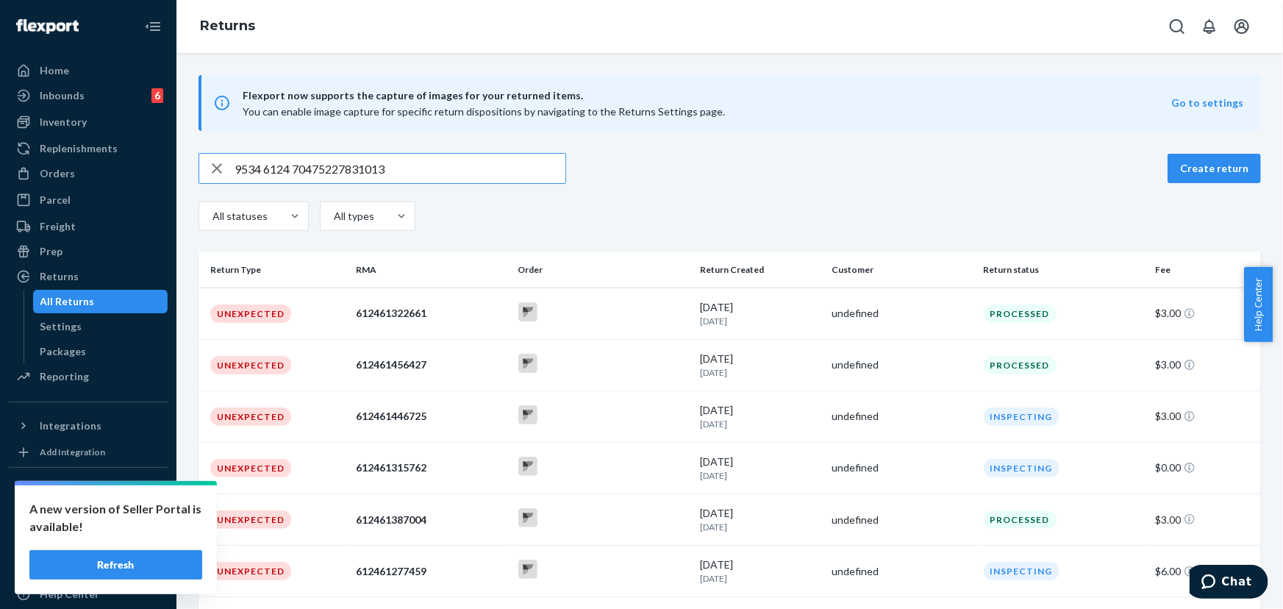
click at [296, 165] on input "9534 6124 70475227831013" at bounding box center [400, 168] width 331 height 29
click at [266, 167] on input "9534 612470475227831013" at bounding box center [400, 168] width 331 height 29
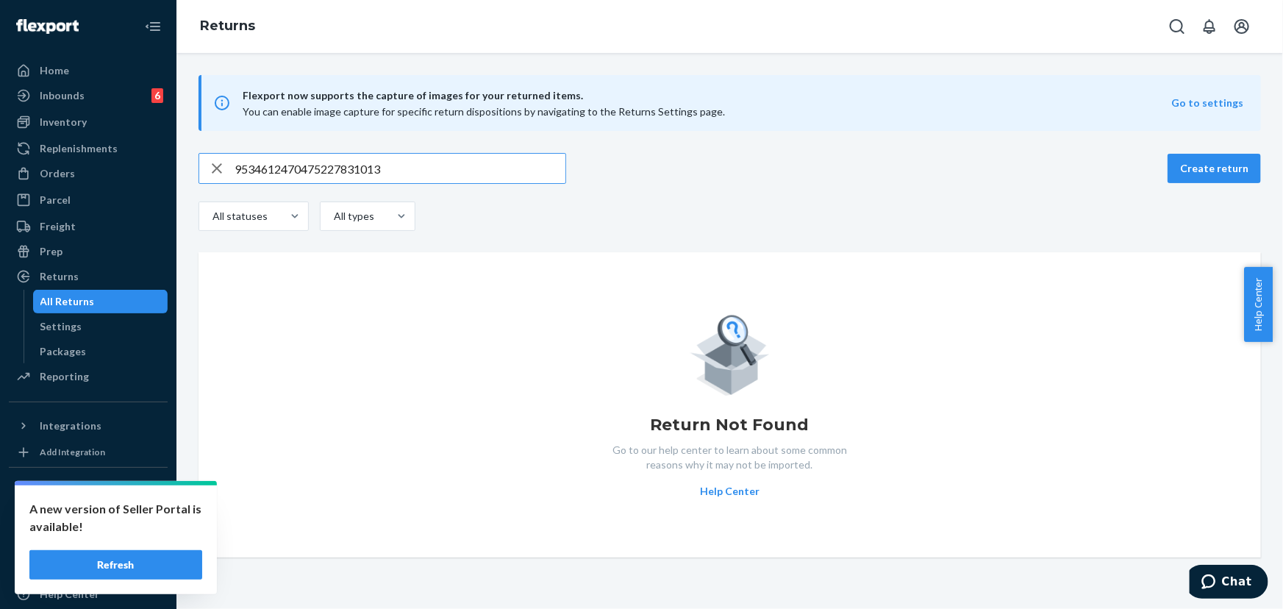
click at [392, 165] on input "9534612470475227831013" at bounding box center [400, 168] width 331 height 29
type input "9534612470475227831013"
